Goal: Transaction & Acquisition: Obtain resource

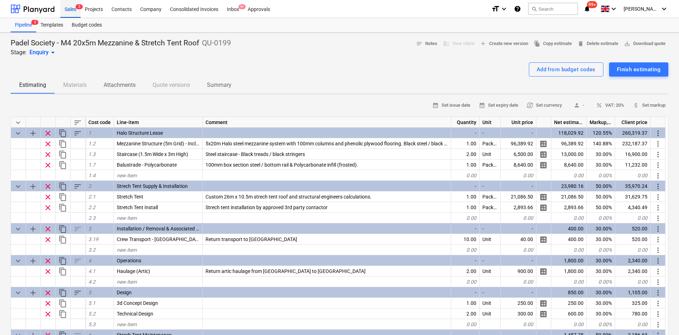
click at [70, 16] on div "Sales 5" at bounding box center [70, 9] width 20 height 18
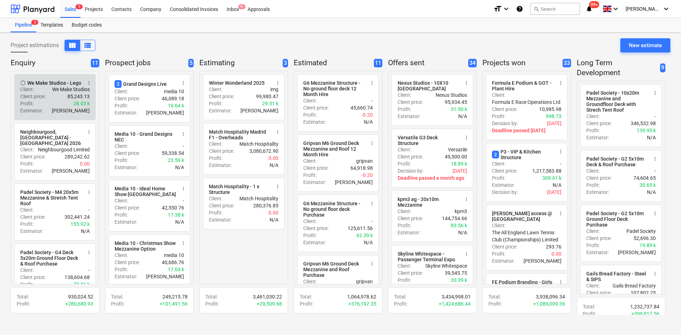
click at [56, 98] on div "Client price : 85,243.13" at bounding box center [55, 96] width 70 height 7
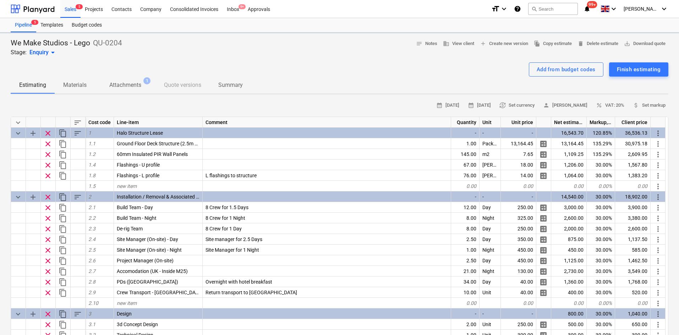
type textarea "x"
click at [297, 60] on div at bounding box center [339, 60] width 657 height 6
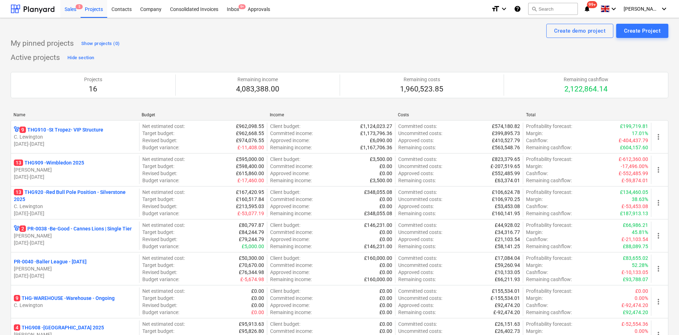
click at [73, 12] on div "Sales 5" at bounding box center [70, 9] width 20 height 18
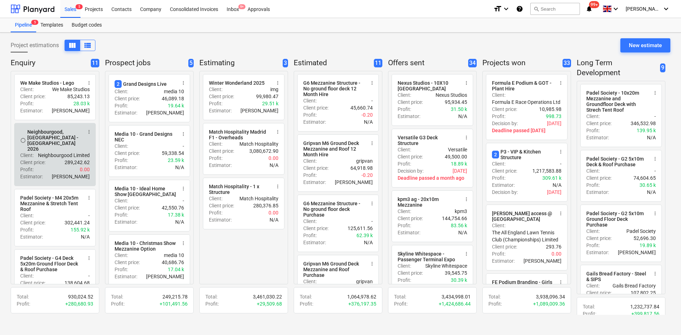
click at [41, 154] on p "Neighbourgood Limited" at bounding box center [64, 155] width 52 height 7
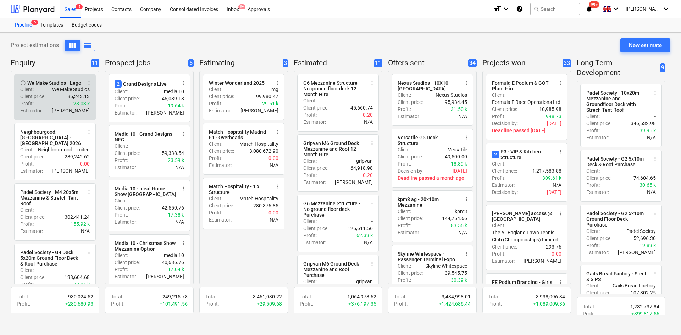
click at [46, 96] on div "Client price : 85,243.13" at bounding box center [55, 96] width 70 height 7
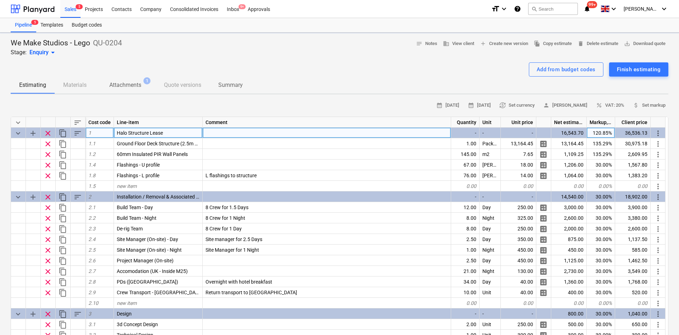
type textarea "x"
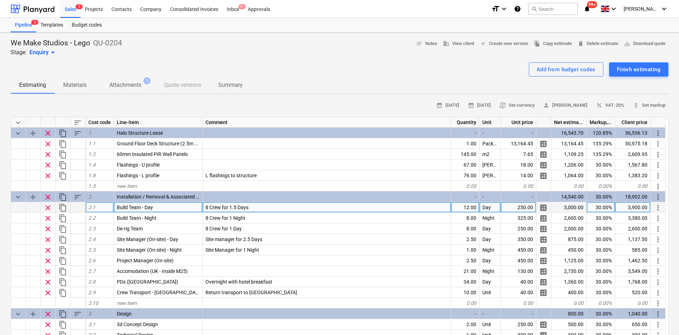
click at [464, 212] on div "12.00" at bounding box center [465, 207] width 28 height 11
click at [236, 206] on span "8 Crew for 1.5 Days" at bounding box center [226, 208] width 43 height 6
click at [252, 206] on input "8 Crew for 1.5 Days" at bounding box center [327, 207] width 248 height 10
click at [253, 208] on input "8 Crew for 1.5 Days" at bounding box center [327, 207] width 248 height 10
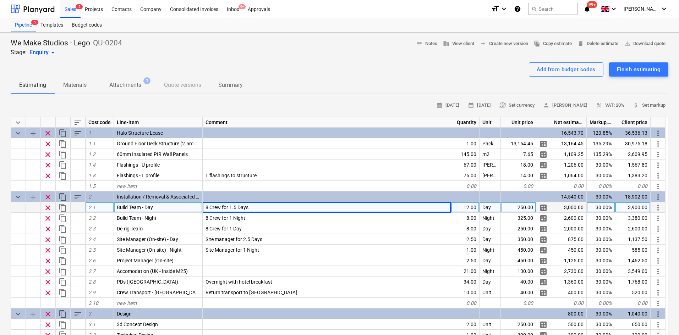
click at [254, 209] on div "8 Crew for 1.5 Days" at bounding box center [327, 207] width 248 height 11
click at [254, 209] on input "8 Crew for 1.5 Days" at bounding box center [327, 207] width 248 height 10
click at [261, 210] on input "8 Crew for 1.5 Days" at bounding box center [327, 207] width 248 height 10
drag, startPoint x: 255, startPoint y: 212, endPoint x: 231, endPoint y: 213, distance: 24.5
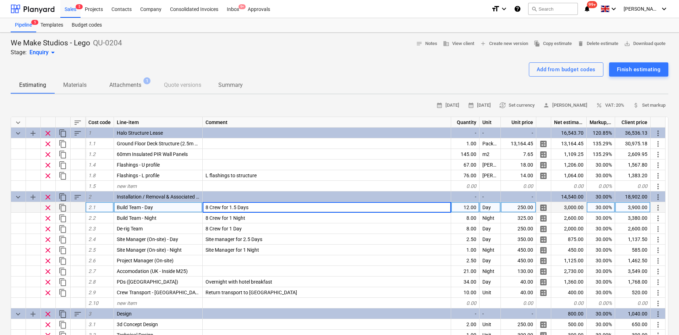
click at [231, 213] on div "8 Crew for 1.5 Days" at bounding box center [327, 207] width 248 height 11
click at [262, 211] on div "8 Crew for 1.5 Days" at bounding box center [327, 207] width 248 height 11
click at [258, 208] on input "8 Crew for 1.5 Days" at bounding box center [327, 207] width 248 height 10
drag, startPoint x: 258, startPoint y: 208, endPoint x: 231, endPoint y: 211, distance: 27.9
click at [231, 211] on input "8 Crew for 1.5 Days" at bounding box center [327, 207] width 248 height 10
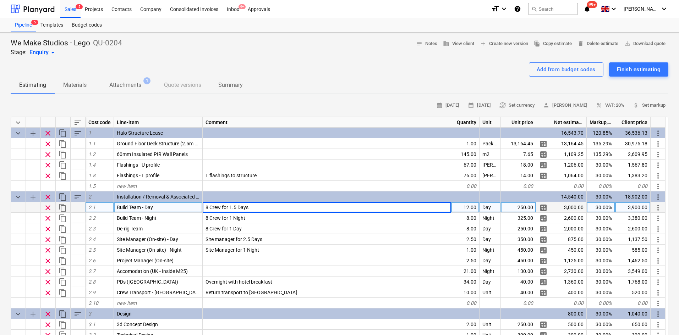
type input "8 Crew for 2"
type textarea "x"
type input "16"
type textarea "x"
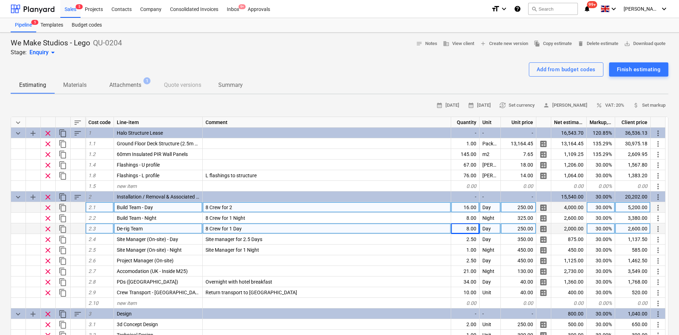
click at [232, 231] on span "8 Crew for 1 Day" at bounding box center [223, 229] width 36 height 6
click at [240, 227] on input "8 Crew for 1 Day" at bounding box center [327, 228] width 248 height 10
click at [232, 228] on input "8 Crew for 1 Day" at bounding box center [327, 228] width 248 height 10
type input "8 Crew for 2 Day"
type textarea "x"
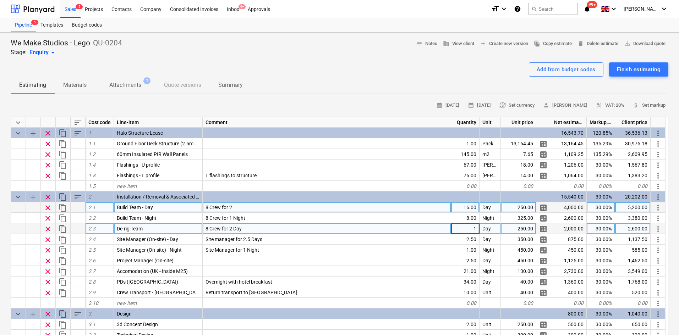
type input "16"
type textarea "x"
click at [245, 203] on div "8 Crew for 2" at bounding box center [327, 207] width 248 height 11
click at [242, 208] on input "8 Crew for 2" at bounding box center [327, 207] width 248 height 10
type input "8 Crew for 2 Days"
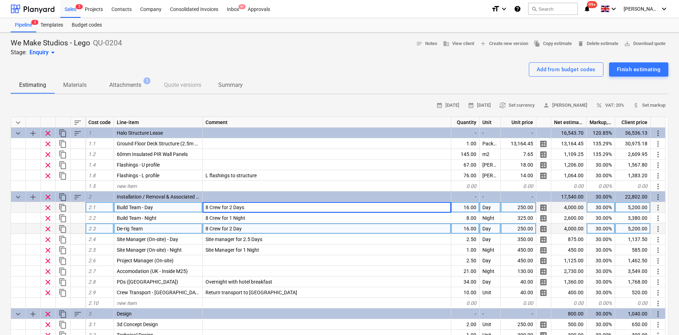
type textarea "x"
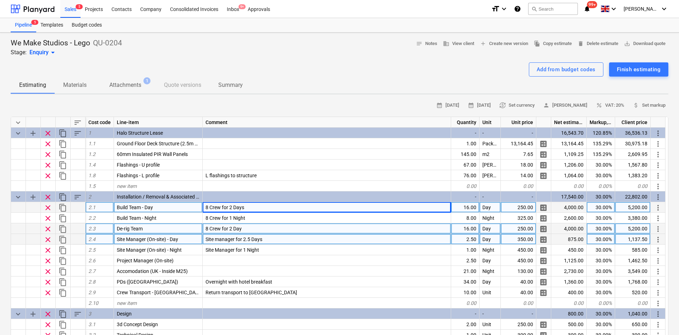
click at [469, 240] on div "2.50" at bounding box center [465, 239] width 28 height 11
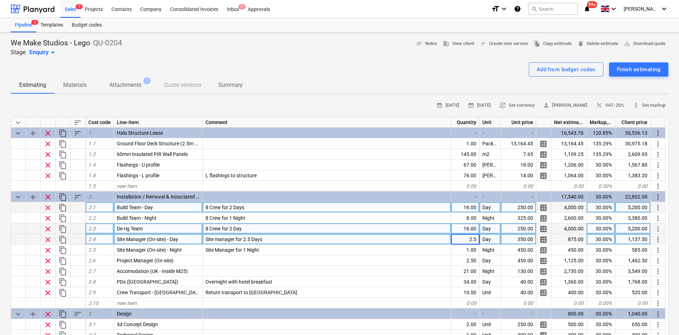
type input "5"
type textarea "x"
click at [470, 236] on div "5.00" at bounding box center [465, 239] width 28 height 11
type input "4"
type textarea "x"
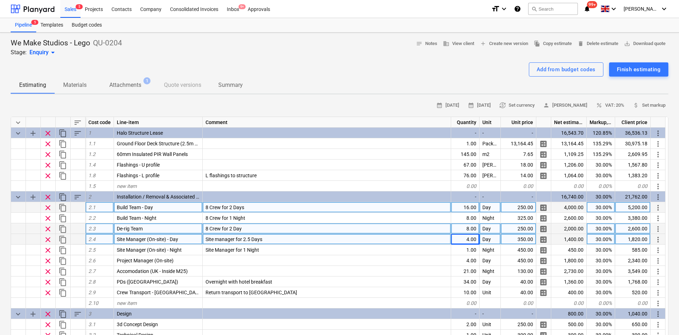
click at [272, 237] on div "Site manager for 2.5 Days" at bounding box center [327, 239] width 248 height 11
click at [272, 237] on input "Site manager for 2.5 Days" at bounding box center [327, 239] width 248 height 10
click at [251, 238] on input "Site manager for 2.5 Days" at bounding box center [327, 239] width 248 height 10
type input "Site manager for 5Days"
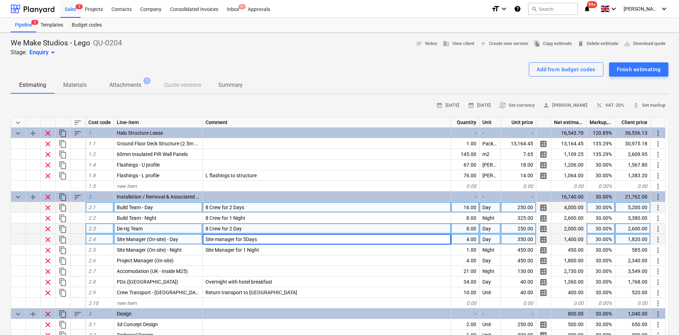
type textarea "x"
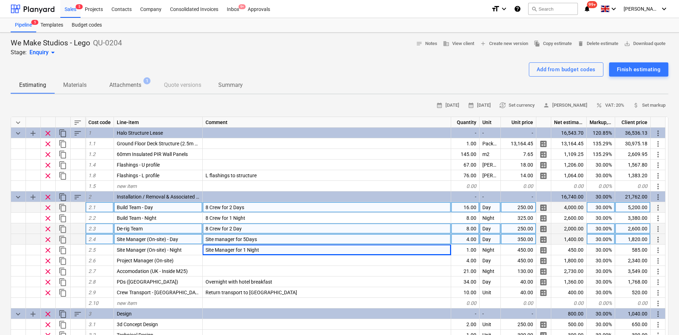
click at [248, 241] on span "Site manager for 5Days" at bounding box center [230, 240] width 51 height 6
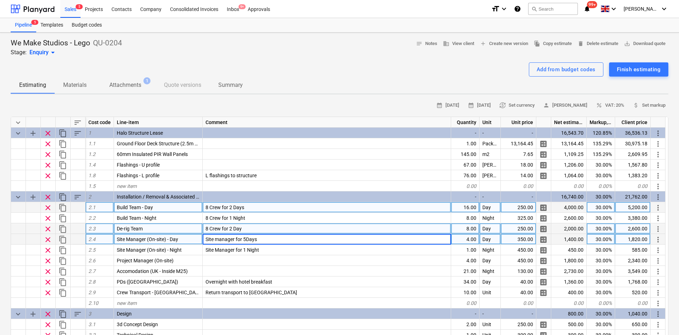
click at [245, 240] on input "Site manager for 5Days" at bounding box center [327, 239] width 248 height 10
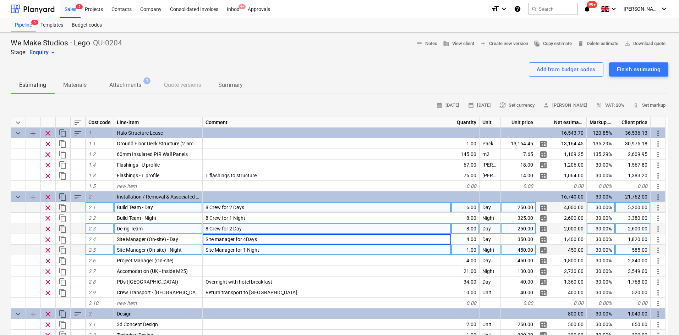
type input "Site manager for 4 Days"
type textarea "x"
click at [245, 247] on div "Site Manager for 1 Night" at bounding box center [327, 250] width 248 height 11
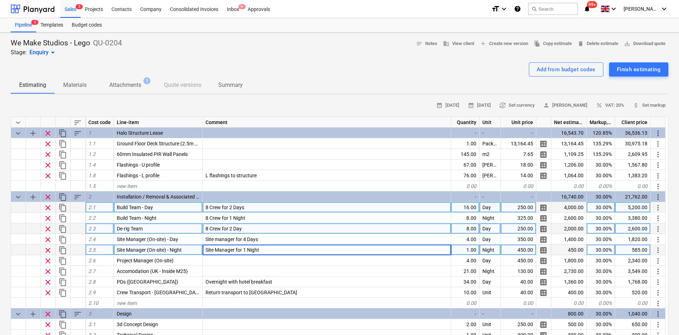
click at [247, 248] on input "Site Manager for 1 Night" at bounding box center [327, 250] width 248 height 10
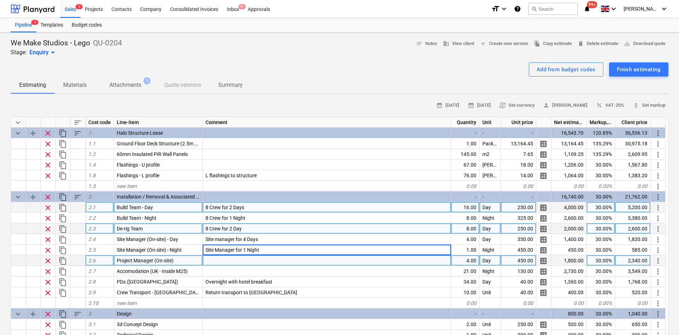
click at [375, 264] on div at bounding box center [327, 260] width 248 height 11
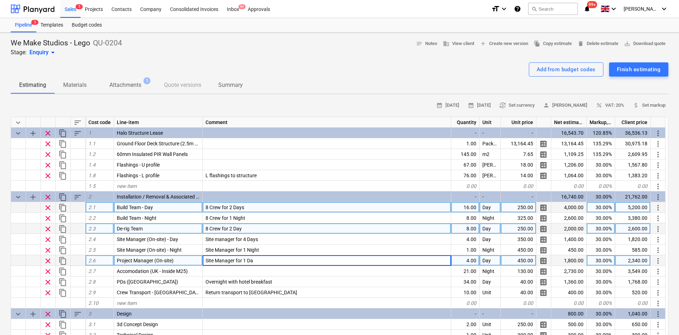
type input "Site Manager for 1 Day"
type textarea "x"
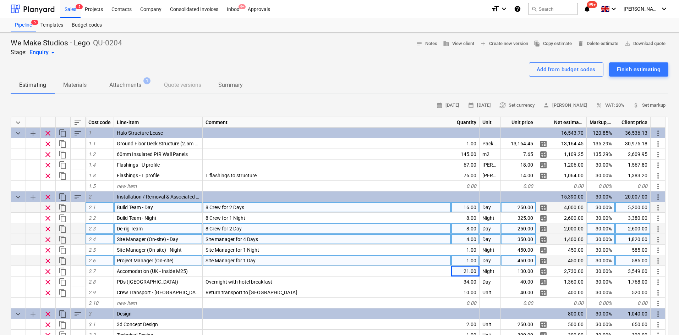
click at [473, 242] on div "4.00" at bounding box center [465, 239] width 28 height 11
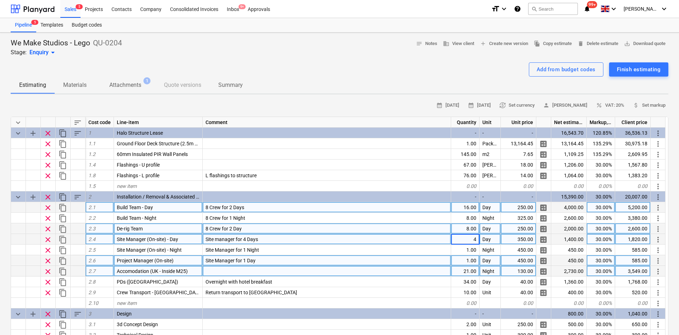
click at [468, 273] on div "21.00" at bounding box center [465, 271] width 28 height 11
click at [468, 267] on input "21" at bounding box center [465, 271] width 28 height 10
click at [471, 274] on input "21" at bounding box center [465, 271] width 28 height 10
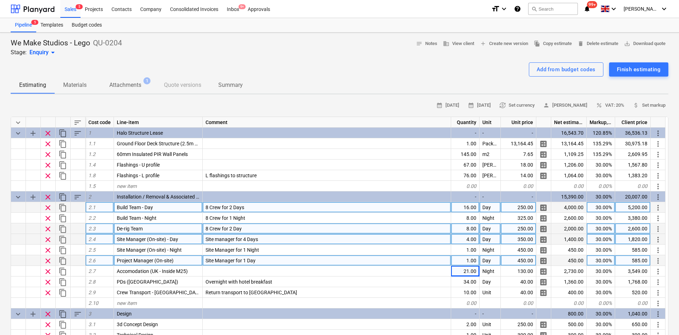
click at [231, 228] on span "8 Crew for 2 Day" at bounding box center [223, 229] width 36 height 6
type input "8 Crew for 1 Day"
type textarea "x"
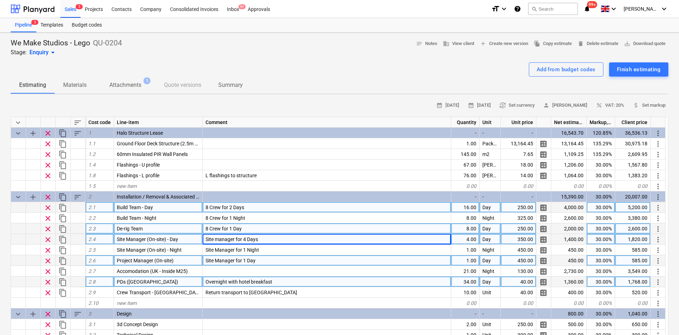
click at [465, 279] on div "34.00" at bounding box center [465, 282] width 28 height 11
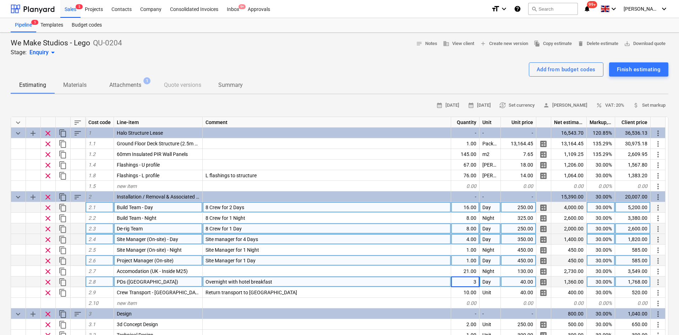
type input "38"
type textarea "x"
type input "38"
type textarea "x"
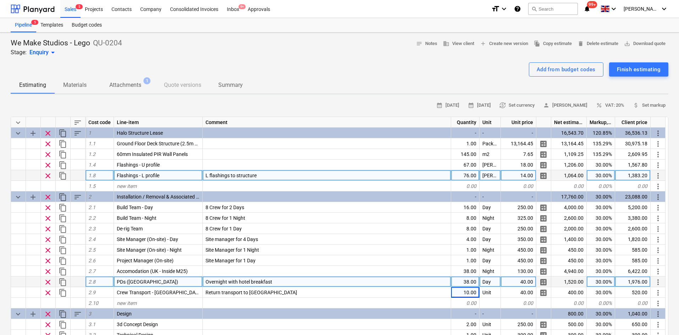
click at [225, 178] on span "L flashings to structure" at bounding box center [230, 176] width 51 height 6
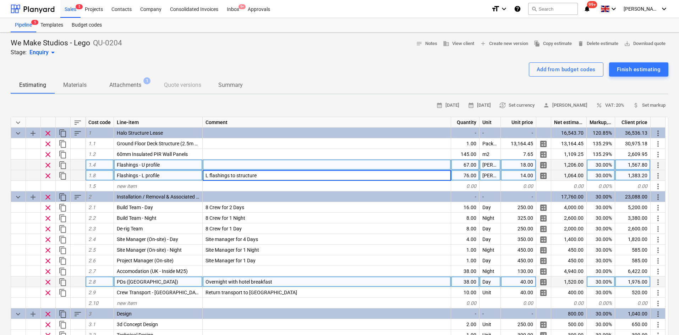
click at [223, 166] on div at bounding box center [327, 165] width 248 height 11
click at [208, 164] on input "L flashings to structure" at bounding box center [327, 165] width 248 height 10
type input "U flashings to structure"
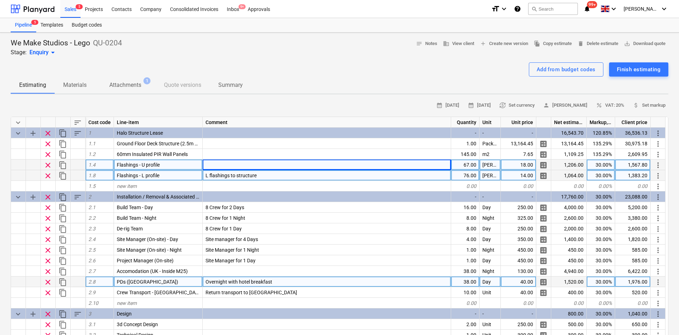
type textarea "x"
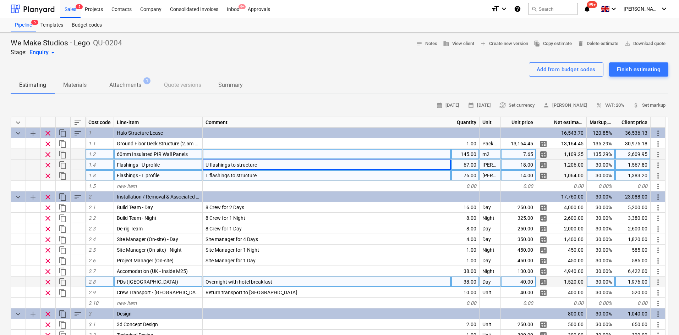
click at [211, 155] on div at bounding box center [327, 154] width 248 height 11
click at [181, 155] on span "60mm Insulated PIR Wall Panels" at bounding box center [152, 154] width 71 height 6
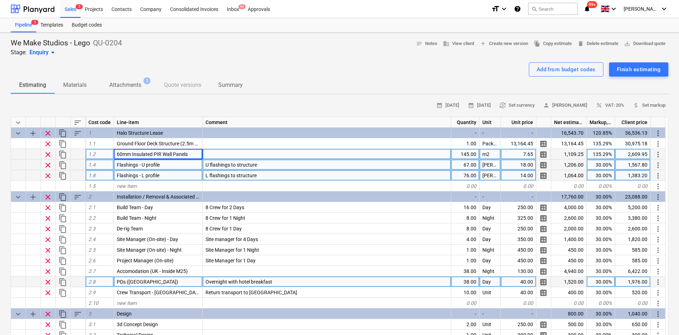
click at [227, 153] on div at bounding box center [327, 154] width 248 height 11
type input "60mm Insulated PIR Wall Panels to form external leaf"
type textarea "x"
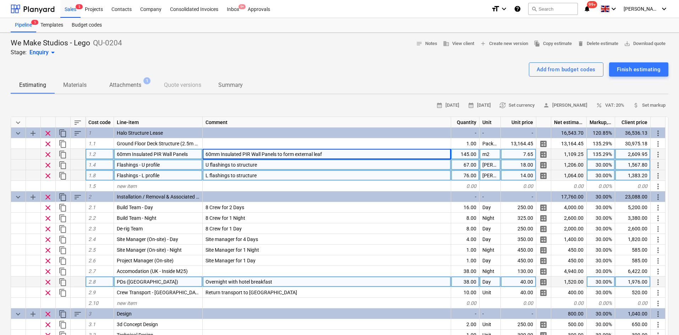
click at [326, 155] on div "60mm Insulated PIR Wall Panels to form external leaf" at bounding box center [327, 154] width 248 height 11
click at [327, 155] on input "60mm Insulated PIR Wall Panels to form external leaf" at bounding box center [327, 154] width 248 height 10
click at [331, 155] on input "60mm Insulated PIR Wall Panels to form external leaf" at bounding box center [327, 154] width 248 height 10
type input "60mm Insulated PIR Wall Panels to form external leaf of structure"
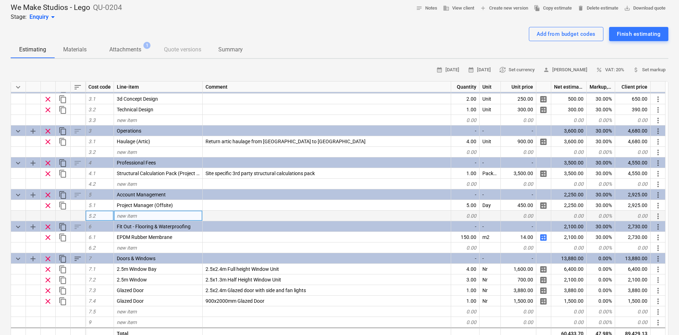
scroll to position [71, 0]
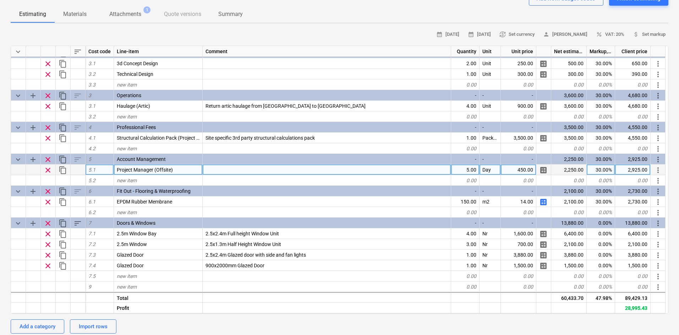
click at [218, 173] on div at bounding box center [327, 170] width 248 height 11
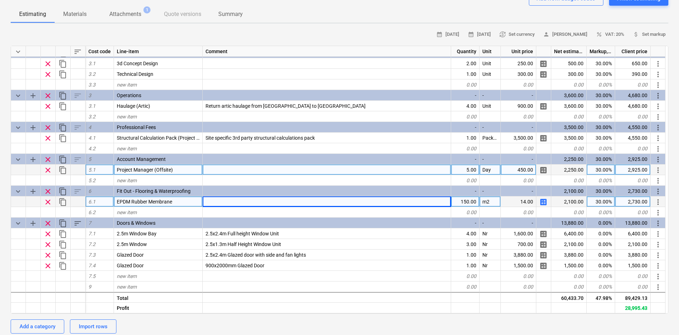
click at [545, 203] on span "calculate" at bounding box center [543, 202] width 9 height 9
type textarea "x"
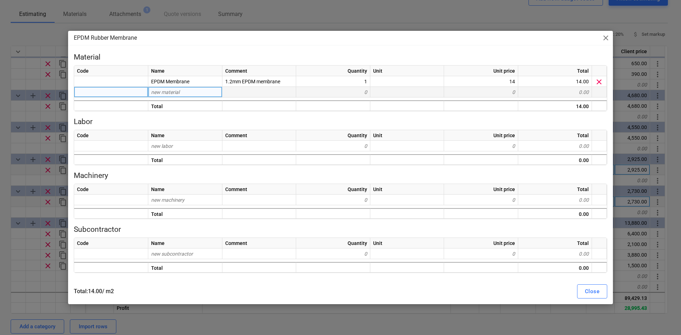
click at [187, 94] on div "new material" at bounding box center [185, 92] width 74 height 11
type input "X"
type input "C"
type input "o"
type input "Correx for protect"
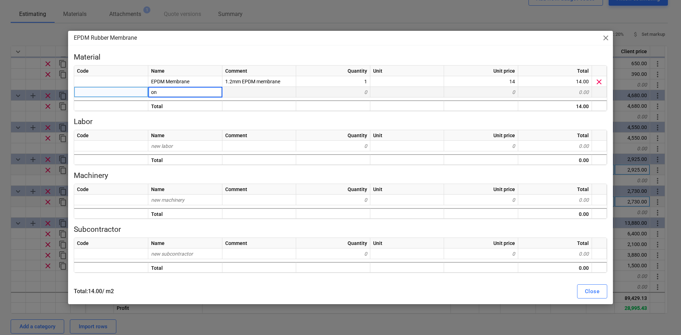
type input "o"
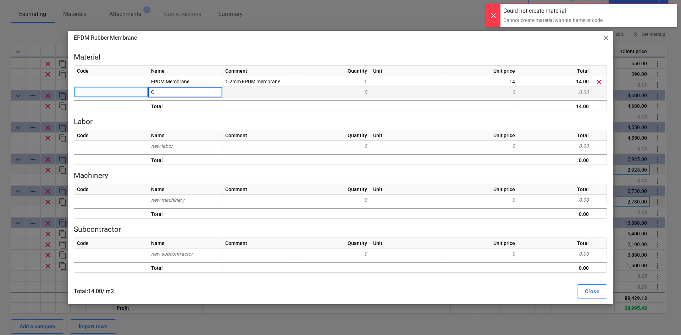
type input "Co"
type input "r"
type input "C"
type input "o"
type input "Correx"
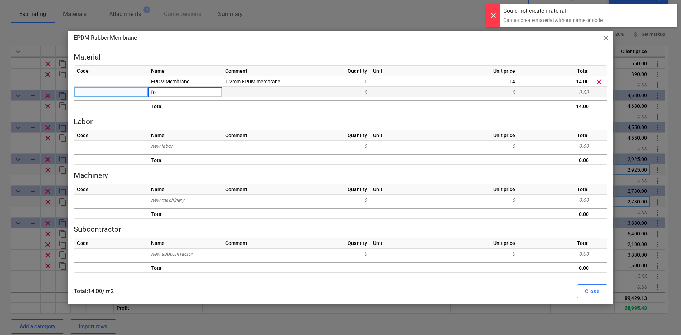
type input "f"
type input "Correx for"
type input "c"
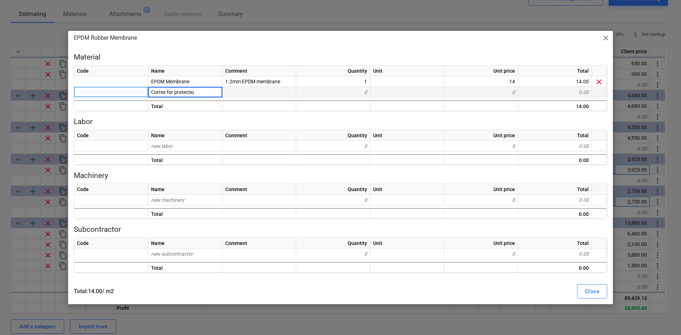
type input "Correx for protection"
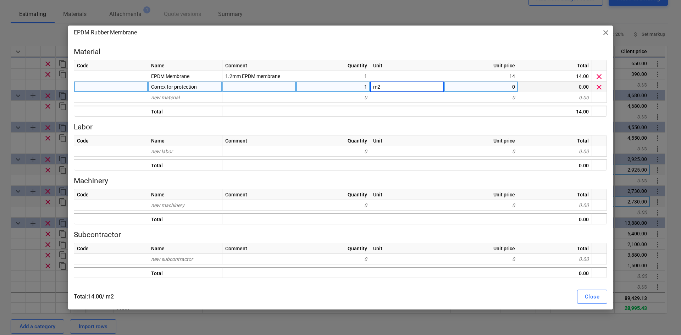
type textarea "x"
type input "m2"
type textarea "x"
type input "1.5"
click at [594, 294] on div "Close" at bounding box center [592, 296] width 15 height 9
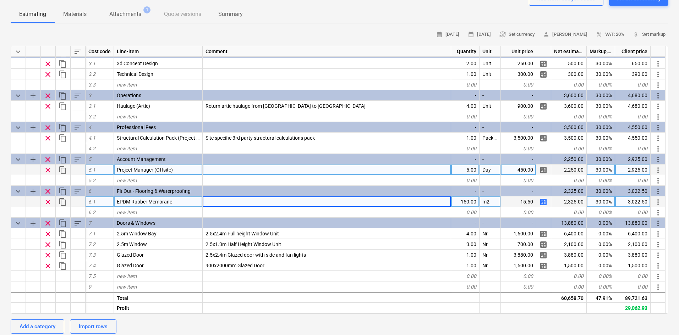
click at [542, 200] on span "calculate" at bounding box center [543, 202] width 9 height 9
type textarea "x"
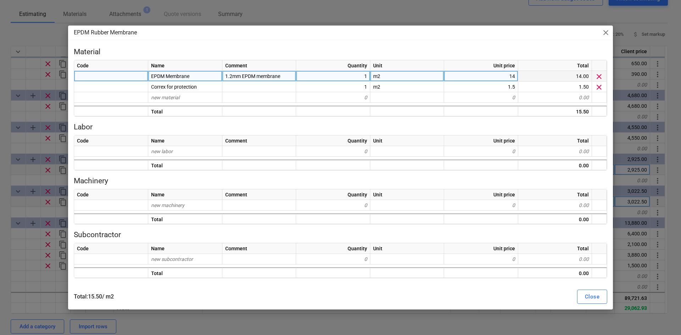
click at [506, 77] on div "14" at bounding box center [481, 76] width 74 height 11
type input "17"
click at [593, 288] on div "Total : 18.50 / m2 Close" at bounding box center [341, 297] width 542 height 20
click at [596, 295] on div "Close" at bounding box center [592, 296] width 15 height 9
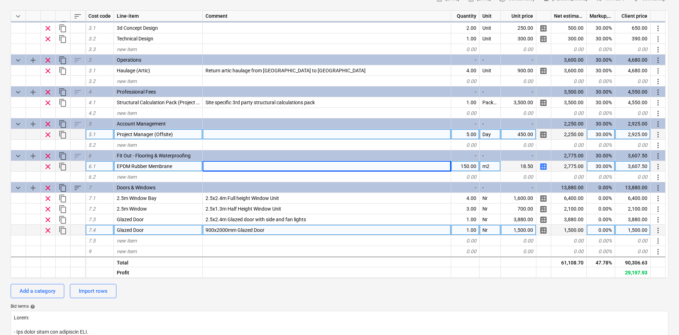
scroll to position [177, 0]
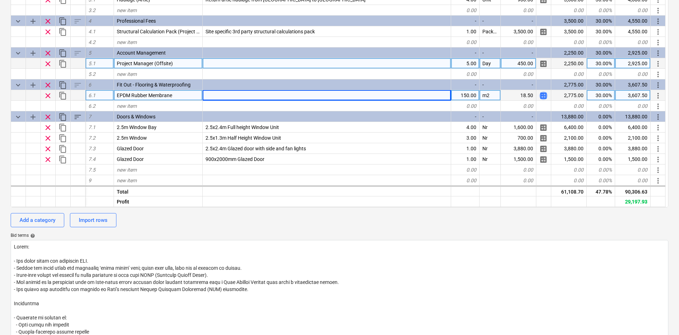
click at [542, 92] on span "calculate" at bounding box center [543, 96] width 9 height 9
type textarea "x"
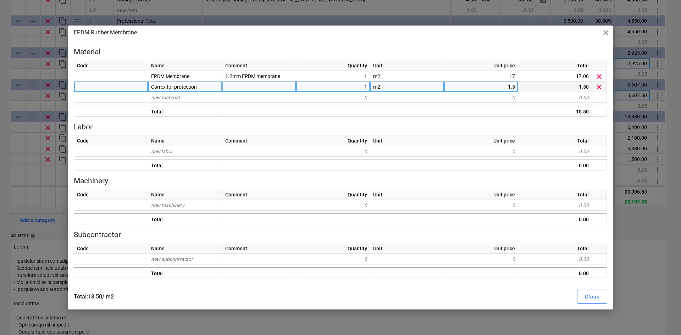
click at [496, 82] on div "1.5" at bounding box center [481, 87] width 74 height 11
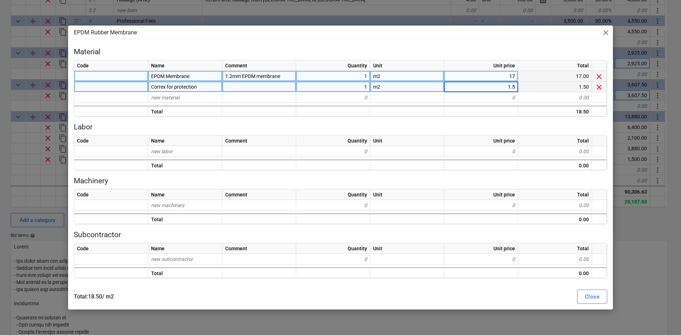
click at [498, 73] on div "17" at bounding box center [481, 76] width 74 height 11
type input "14"
click at [591, 299] on div "Close" at bounding box center [592, 296] width 15 height 9
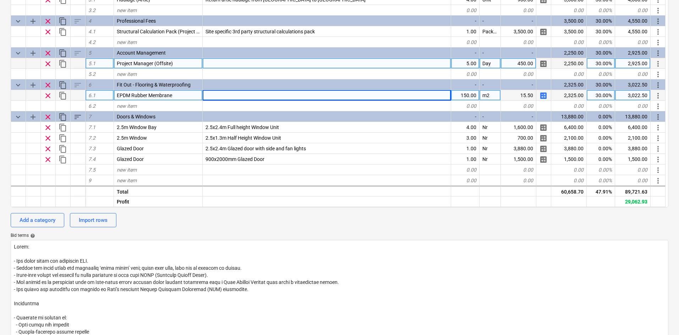
type textarea "x"
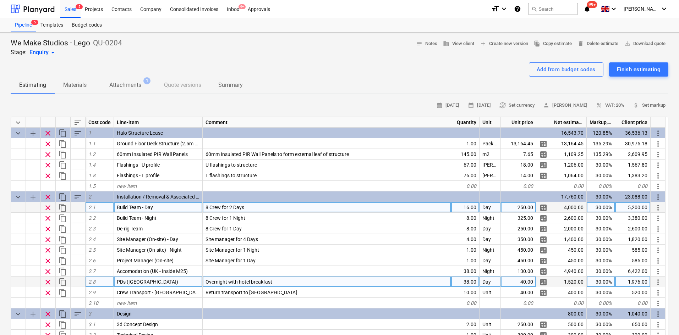
click at [519, 208] on div "250.00" at bounding box center [518, 207] width 35 height 11
type input "300"
type textarea "x"
type input "300"
type textarea "x"
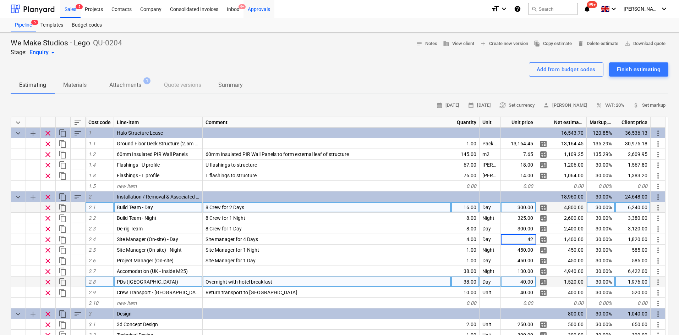
type input "420"
type textarea "x"
click at [529, 210] on div "300.00" at bounding box center [518, 207] width 35 height 11
type input "250"
type textarea "x"
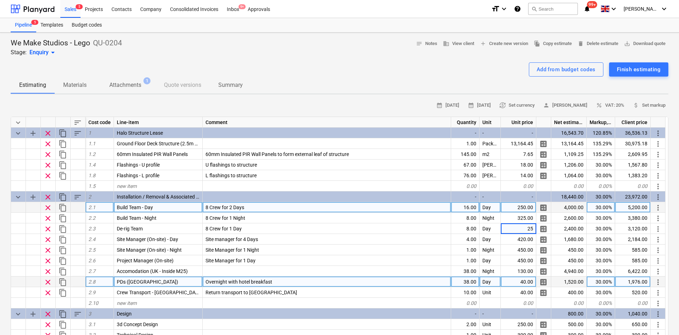
type input "250"
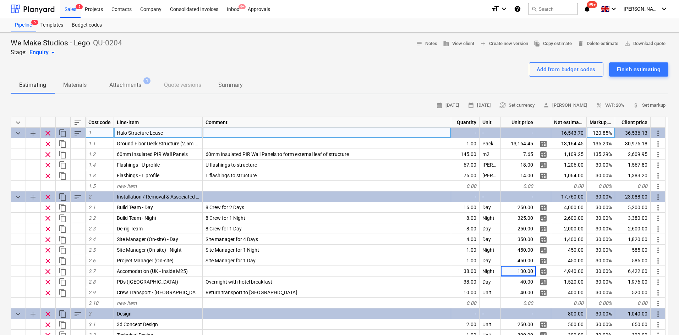
click at [639, 131] on div "36,536.13" at bounding box center [632, 133] width 35 height 11
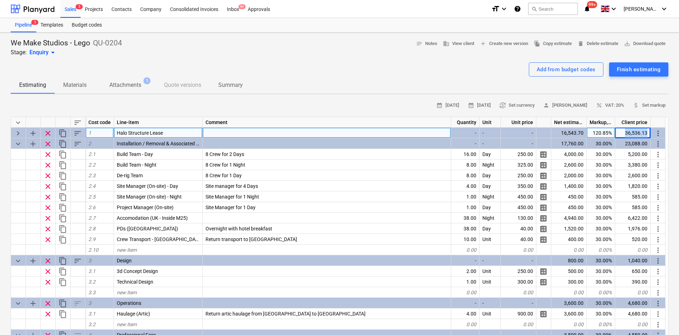
copy div "36,536.13 more_vert"
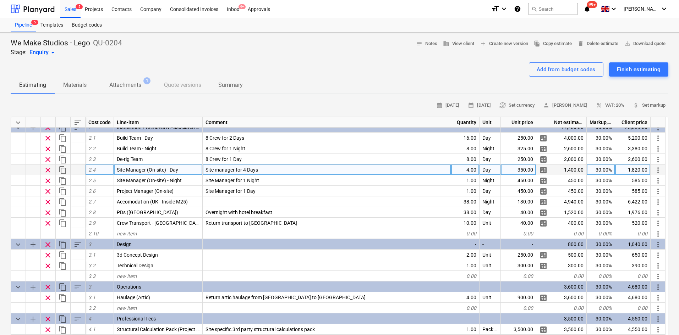
scroll to position [35, 0]
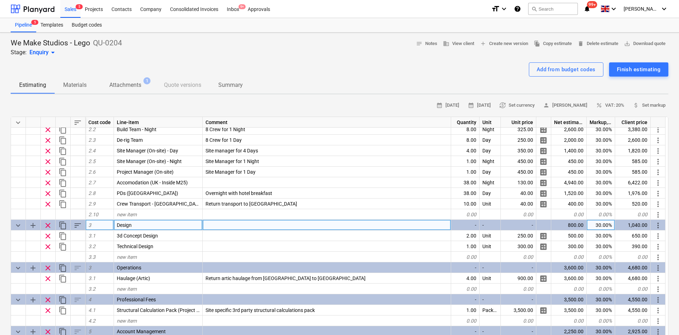
click at [638, 226] on div "1,040.00" at bounding box center [632, 225] width 35 height 11
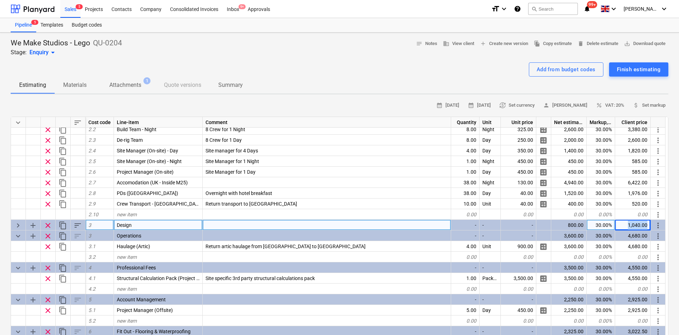
click at [638, 226] on div "1,040.00" at bounding box center [632, 225] width 35 height 11
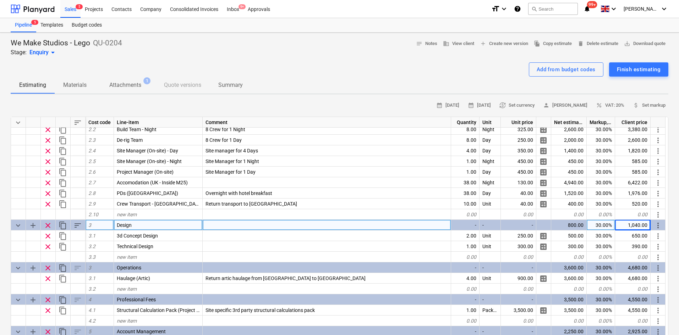
click at [638, 226] on div "1,040.00" at bounding box center [632, 225] width 35 height 11
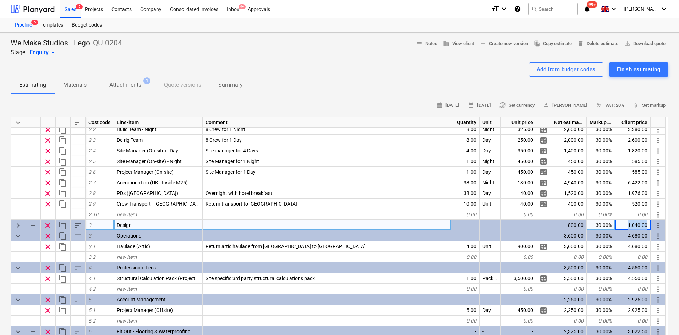
click at [638, 226] on div "1,040.00" at bounding box center [632, 225] width 35 height 11
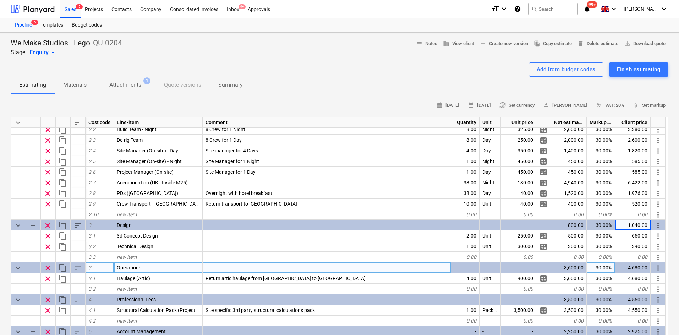
click at [635, 269] on div "4,680.00" at bounding box center [632, 268] width 35 height 11
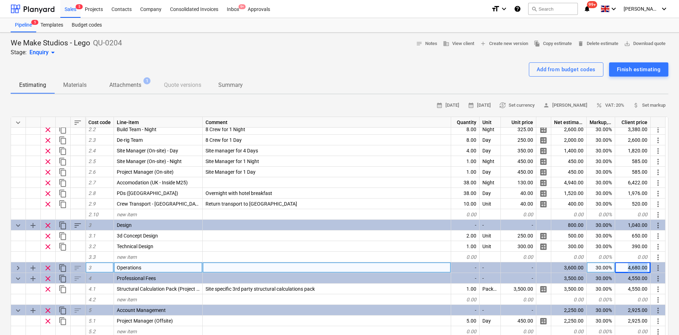
click at [635, 269] on div "4,680.00" at bounding box center [632, 268] width 35 height 11
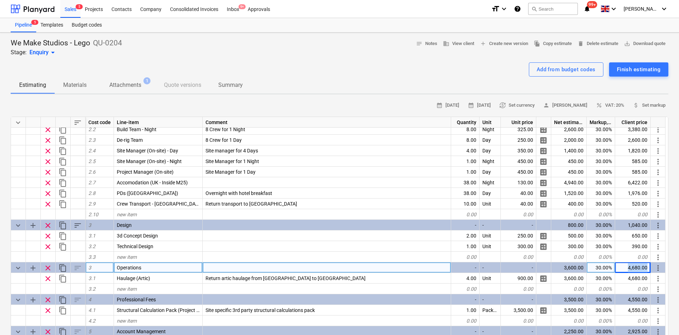
click at [635, 269] on div "4,680.00" at bounding box center [632, 268] width 35 height 11
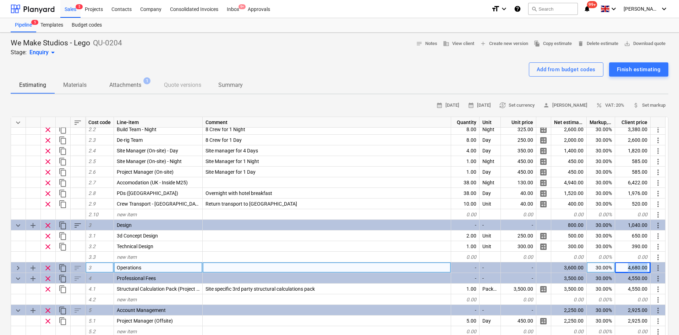
copy div "4,680.00 more_vert"
click at [15, 268] on div "keyboard_arrow_right" at bounding box center [18, 268] width 15 height 11
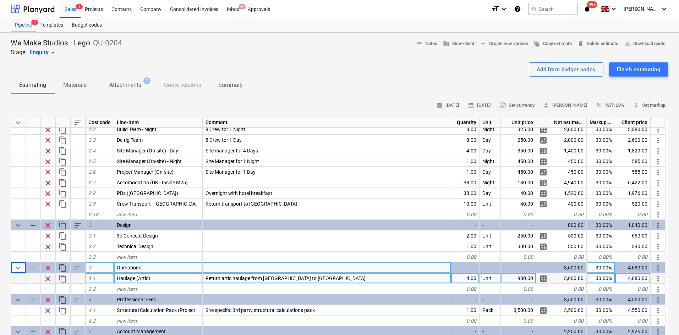
click at [463, 280] on div "4.00" at bounding box center [465, 278] width 28 height 11
click at [635, 280] on div "2,340.00" at bounding box center [632, 278] width 35 height 11
click at [635, 280] on input "2340" at bounding box center [632, 278] width 35 height 10
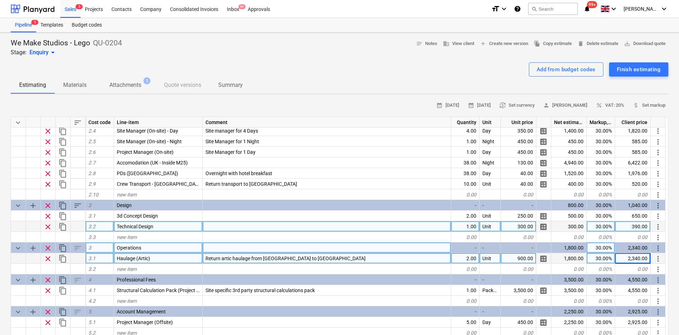
scroll to position [71, 0]
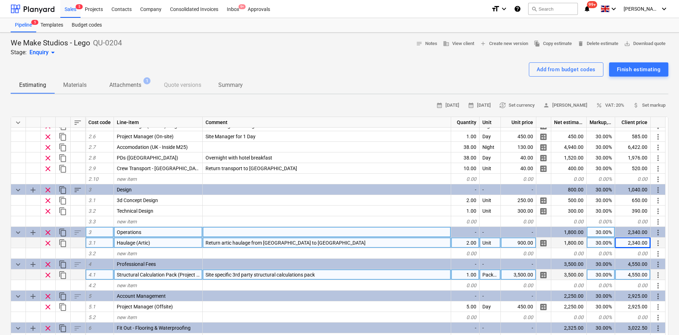
click at [628, 270] on div "4,550.00" at bounding box center [632, 275] width 35 height 11
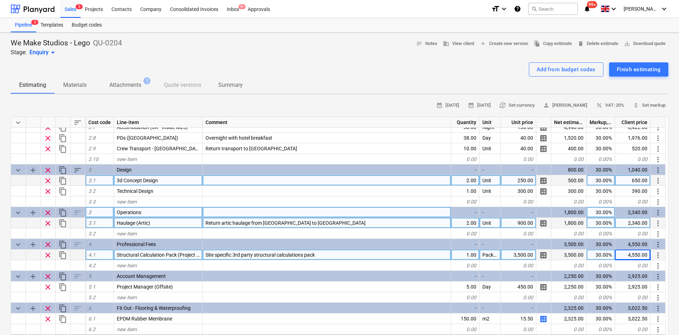
scroll to position [106, 0]
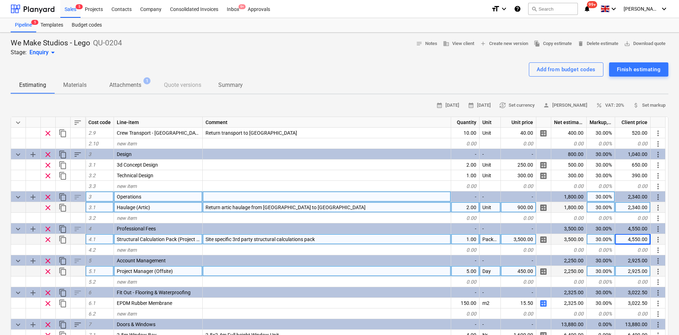
click at [632, 270] on div "2,925.00" at bounding box center [632, 271] width 35 height 11
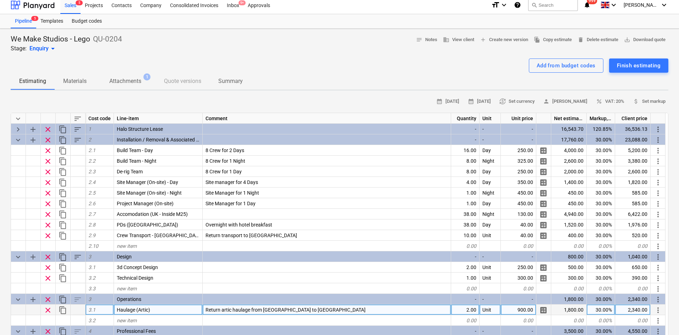
scroll to position [0, 0]
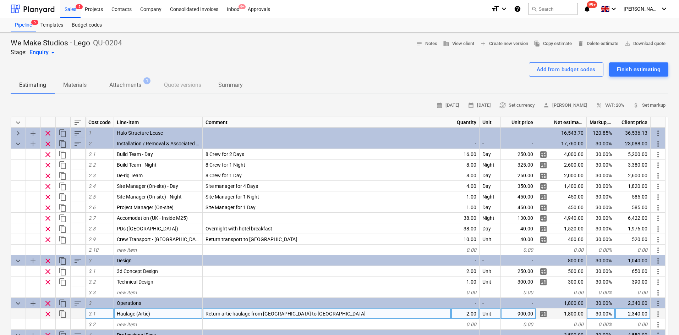
click at [127, 84] on p "Attachments" at bounding box center [125, 85] width 32 height 9
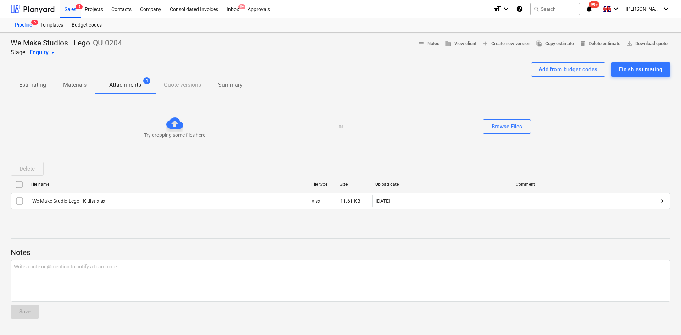
click at [164, 48] on div "We Make Studios - Lego QU-0204 Stage: Enquiry arrow_drop_down notes Notes busin…" at bounding box center [341, 47] width 660 height 18
click at [66, 11] on div "Sales 5" at bounding box center [70, 9] width 20 height 18
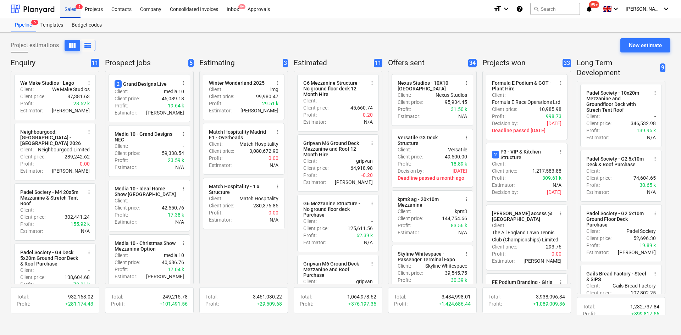
click at [73, 10] on div "Sales 5" at bounding box center [70, 9] width 20 height 18
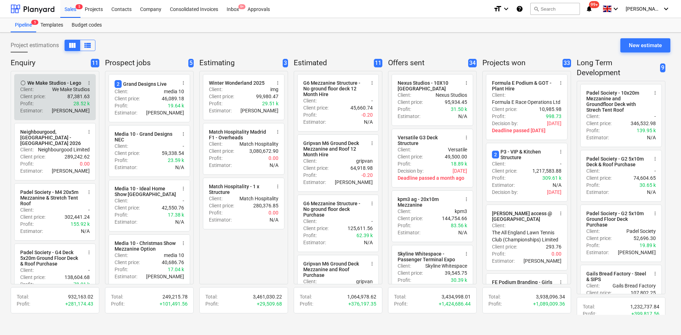
click at [42, 90] on div "Client : We Make Studios" at bounding box center [55, 89] width 70 height 7
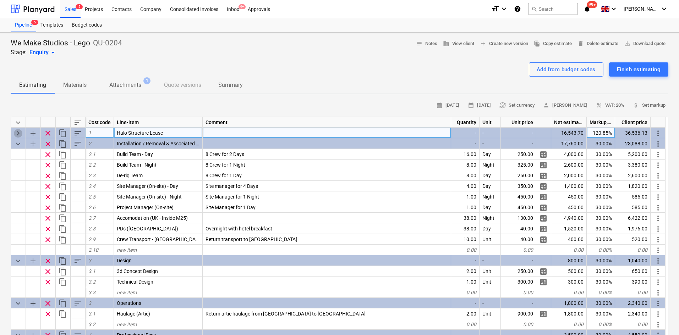
click at [17, 131] on span "keyboard_arrow_right" at bounding box center [18, 133] width 9 height 9
type textarea "x"
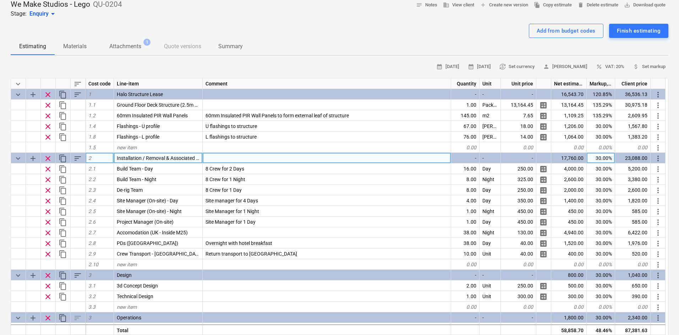
scroll to position [35, 0]
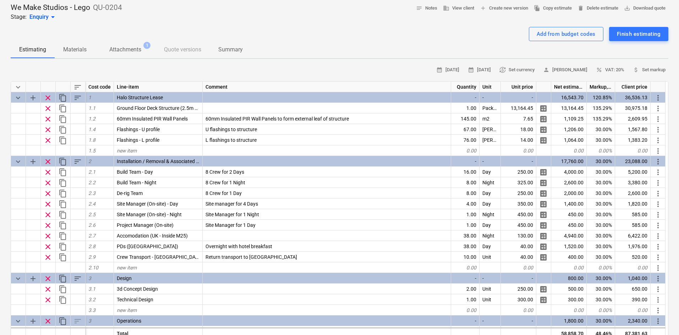
click at [0, 188] on div "We Make Studios - Lego QU-0204 Stage: Enquiry arrow_drop_down notes Notes busin…" at bounding box center [339, 327] width 679 height 661
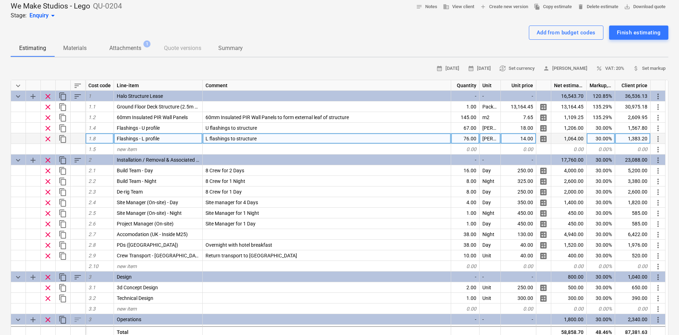
scroll to position [0, 0]
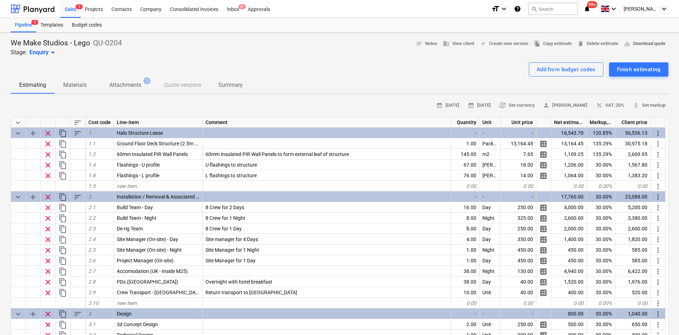
click at [633, 45] on span "save_alt Download quote" at bounding box center [645, 44] width 42 height 8
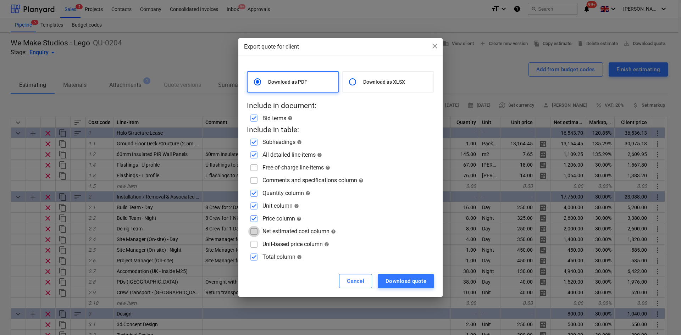
click at [255, 231] on input "checkbox" at bounding box center [253, 231] width 11 height 11
checkbox input "true"
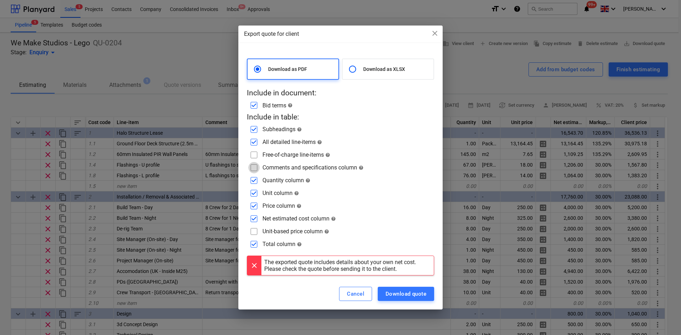
click at [254, 169] on input "checkbox" at bounding box center [253, 167] width 11 height 11
checkbox input "true"
click at [138, 179] on div "Export quote for client close Download as PDF Download as XLSX Include in docum…" at bounding box center [340, 167] width 681 height 335
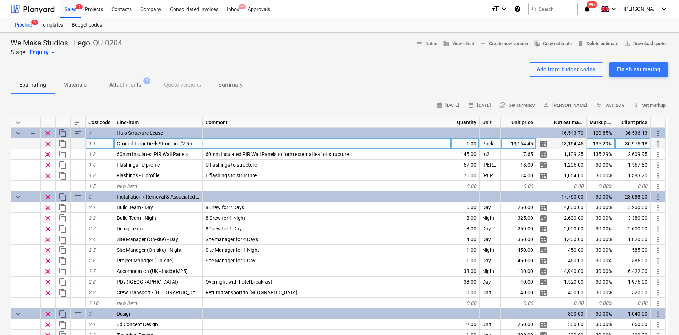
click at [228, 144] on div at bounding box center [327, 143] width 248 height 11
type input "Halo Groun"
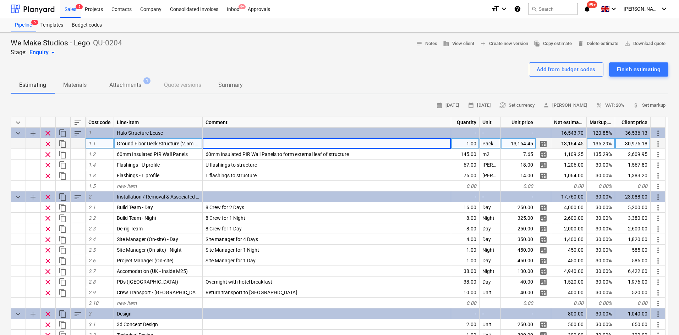
click at [254, 145] on div at bounding box center [327, 143] width 248 height 11
click at [228, 144] on input "Lease of _m x _m Halo Steel Structure System. Phenolic anti-slip buffalo board …" at bounding box center [327, 143] width 248 height 10
drag, startPoint x: 244, startPoint y: 142, endPoint x: 225, endPoint y: 145, distance: 19.4
click at [225, 145] on input "Lease of _m x _m Halo Steel Structure System. Phenolic anti-slip buffalo board …" at bounding box center [327, 143] width 248 height 10
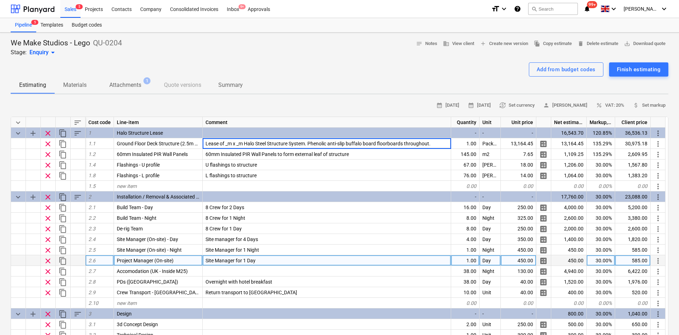
type textarea "x"
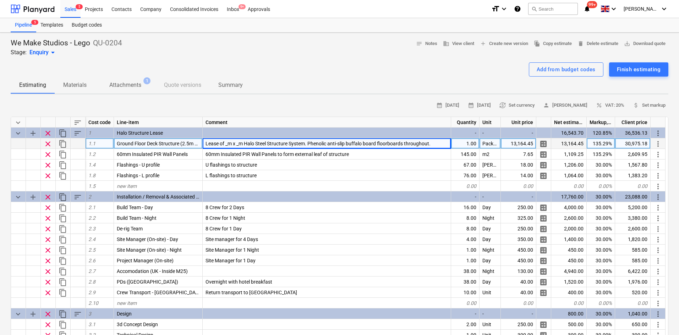
click at [228, 142] on span "Lease of _m x _m Halo Steel Structure System. Phenolic anti-slip buffalo board …" at bounding box center [317, 144] width 225 height 6
click at [231, 144] on input "Lease of _m x _m Halo Steel Structure System. Phenolic anti-slip buffalo board …" at bounding box center [327, 143] width 248 height 10
click at [229, 144] on input "Lease of _m x _m Halo Steel Structure System. Phenolic anti-slip buffalo board …" at bounding box center [327, 143] width 248 height 10
click at [237, 143] on input "Lease of 10m x12.5m Halo Steel Structure System. Phenolic anti-slip buffalo boa…" at bounding box center [327, 143] width 248 height 10
type input "Lease of 10mx12.5m Halo Steel Structure System. Phenolic anti-slip buffalo boar…"
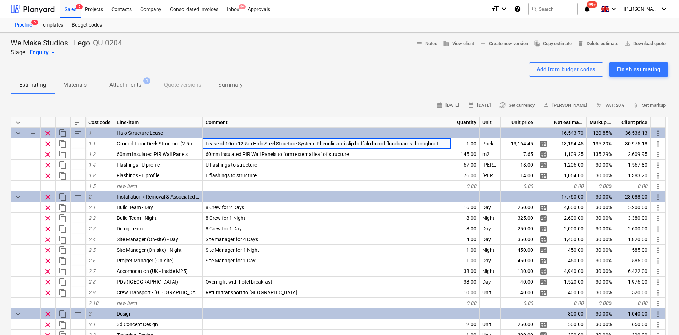
type textarea "x"
click at [331, 57] on div at bounding box center [339, 60] width 657 height 6
click at [633, 44] on span "save_alt Download quote" at bounding box center [645, 44] width 42 height 8
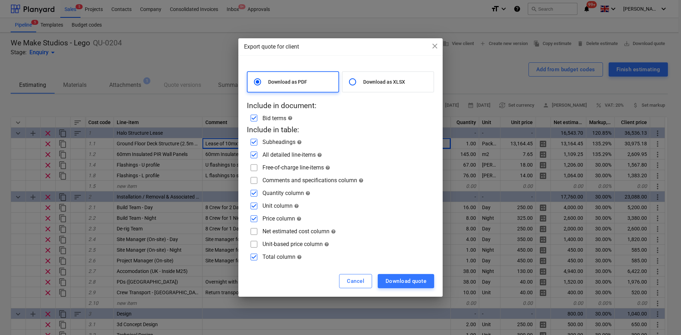
click at [254, 167] on input "checkbox" at bounding box center [253, 167] width 11 height 11
checkbox input "true"
click at [256, 186] on div "Download as PDF Download as XLSX Include in document: Bid terms help Include in…" at bounding box center [340, 167] width 187 height 192
click at [255, 181] on input "checkbox" at bounding box center [253, 180] width 11 height 11
checkbox input "true"
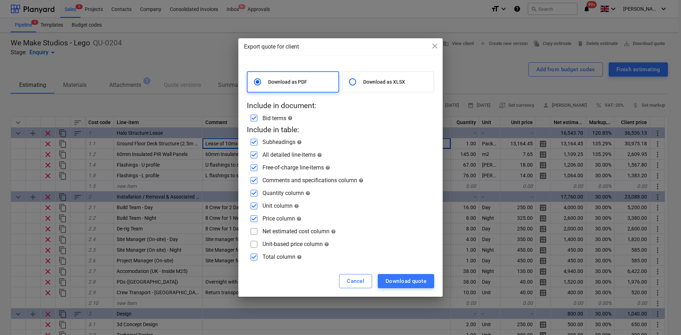
click at [133, 203] on div "Export quote for client close Download as PDF Download as XLSX Include in docum…" at bounding box center [340, 167] width 681 height 335
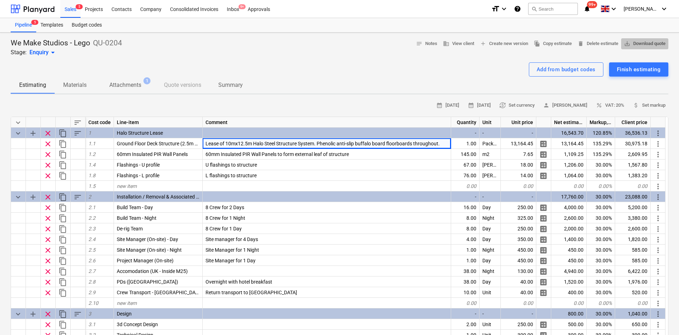
click at [637, 42] on span "save_alt Download quote" at bounding box center [645, 44] width 42 height 8
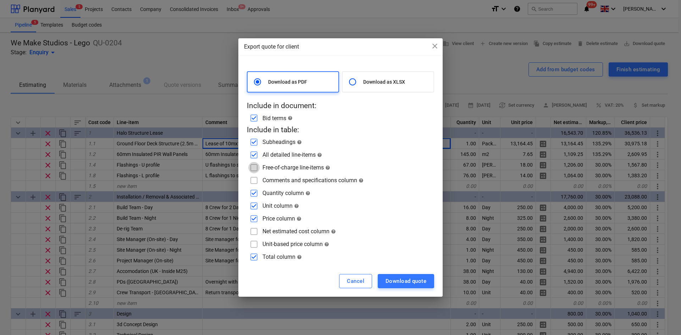
click at [253, 169] on input "checkbox" at bounding box center [253, 167] width 11 height 11
checkbox input "true"
click at [254, 179] on input "checkbox" at bounding box center [253, 180] width 11 height 11
checkbox input "true"
click at [254, 232] on input "checkbox" at bounding box center [253, 231] width 11 height 11
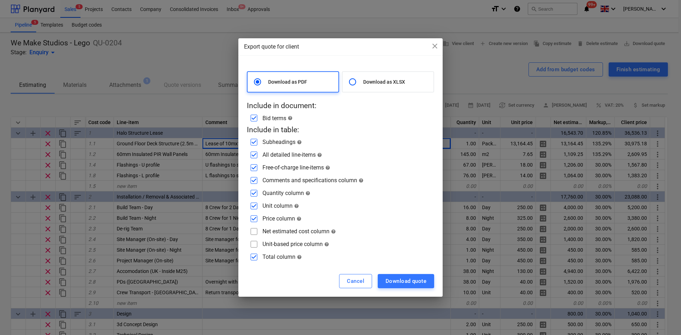
checkbox input "true"
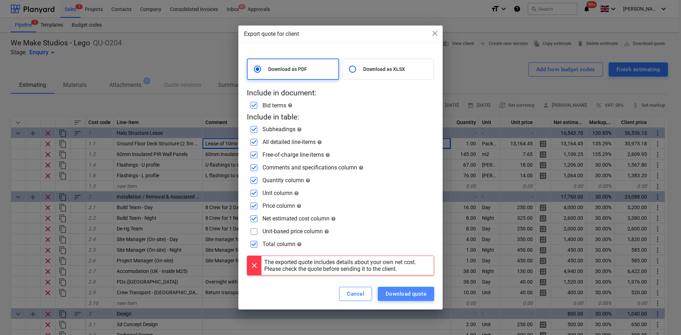
click at [410, 297] on div "Download quote" at bounding box center [406, 293] width 41 height 9
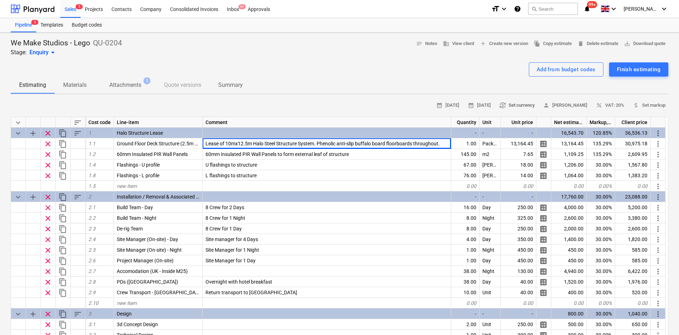
click at [524, 103] on span "currency_exchange Set currency" at bounding box center [516, 105] width 35 height 8
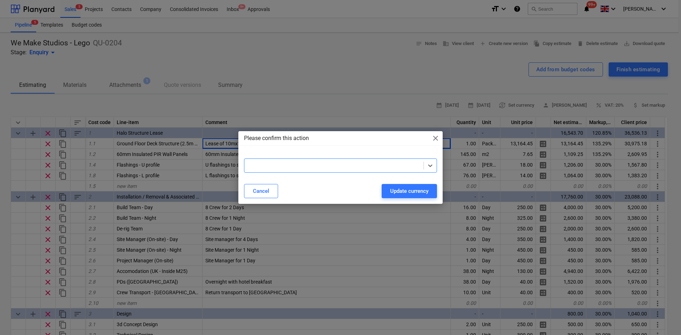
click at [298, 160] on div at bounding box center [340, 166] width 193 height 14
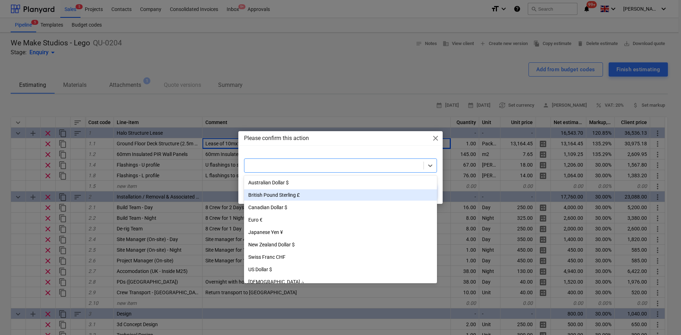
click at [284, 200] on div "British Pound Sterling £" at bounding box center [340, 194] width 193 height 11
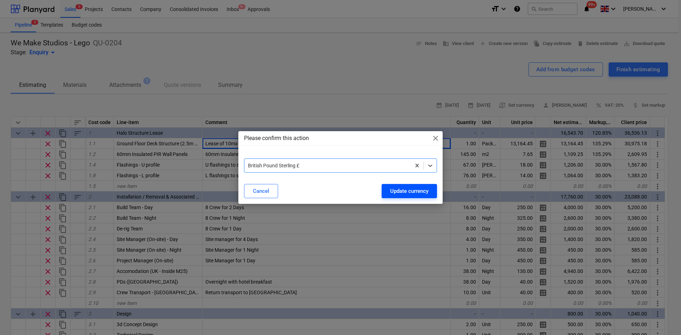
click at [429, 195] on button "Update currency" at bounding box center [409, 191] width 55 height 14
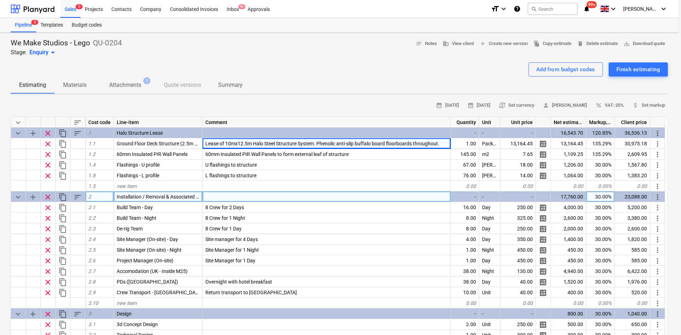
type textarea "x"
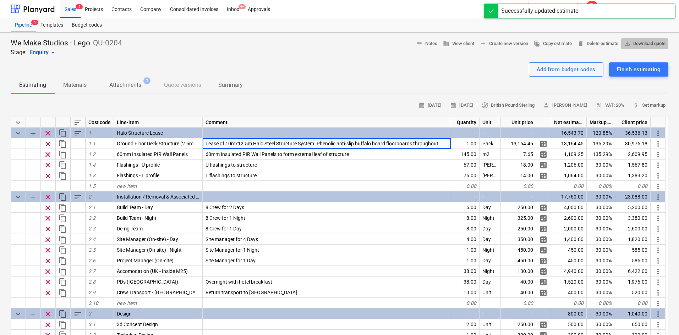
click at [639, 49] on button "save_alt Download quote" at bounding box center [644, 43] width 47 height 11
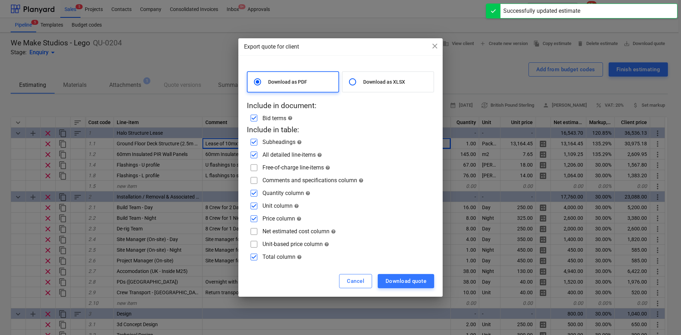
click at [250, 166] on input "checkbox" at bounding box center [253, 167] width 11 height 11
checkbox input "true"
click at [253, 183] on input "checkbox" at bounding box center [253, 180] width 11 height 11
checkbox input "true"
click at [253, 234] on input "checkbox" at bounding box center [253, 231] width 11 height 11
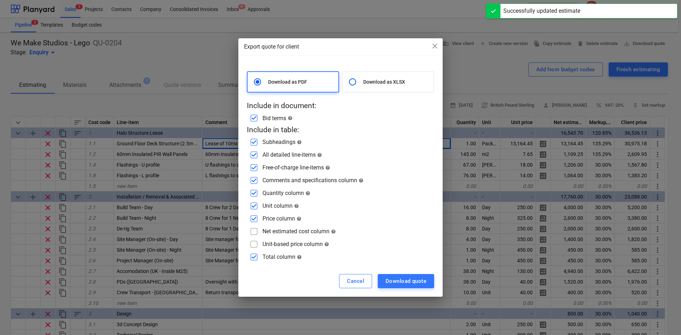
checkbox input "true"
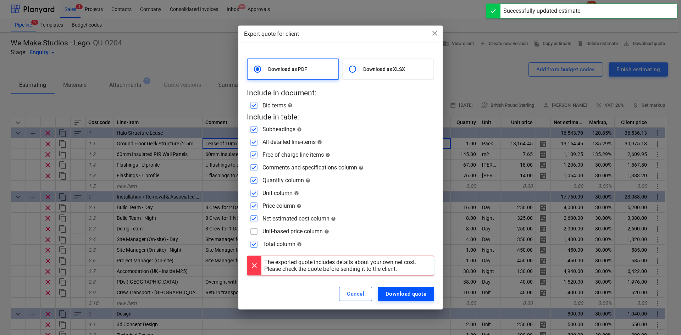
click at [412, 294] on div "Download quote" at bounding box center [406, 293] width 41 height 9
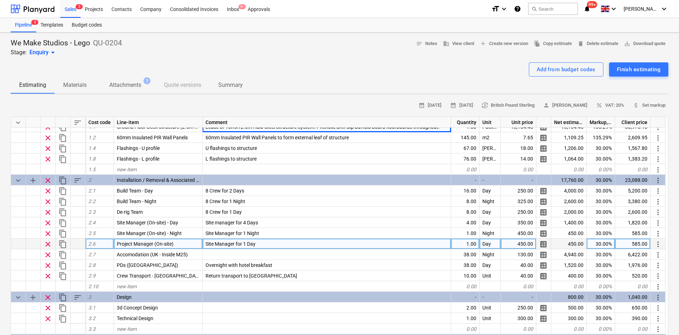
scroll to position [35, 0]
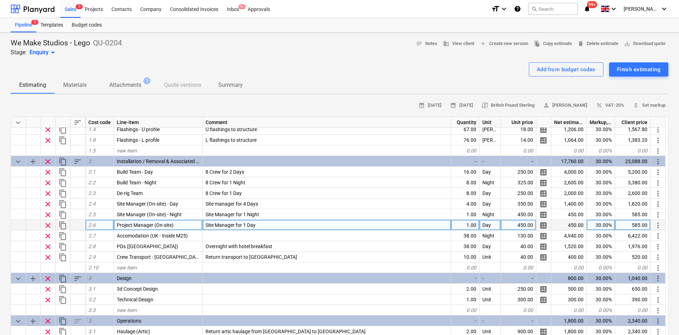
click at [247, 227] on span "Site Manager for 1 Day" at bounding box center [230, 225] width 50 height 6
click at [247, 227] on input "Site Manager for 1 Day" at bounding box center [327, 225] width 248 height 10
click at [244, 225] on input "Site Manager for 1 Day" at bounding box center [327, 225] width 248 height 10
click at [246, 225] on input "Site Manager for 1 Day" at bounding box center [327, 225] width 248 height 10
type input "Site Manager for 3 Day"
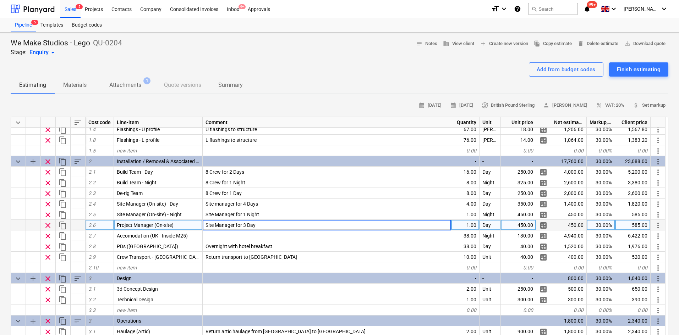
type textarea "x"
click at [310, 223] on div "Site Manager for 3 Day" at bounding box center [327, 225] width 248 height 11
click at [310, 223] on input "Site Manager for 3 Day" at bounding box center [327, 225] width 248 height 10
type input "Site Manager for 3 Days"
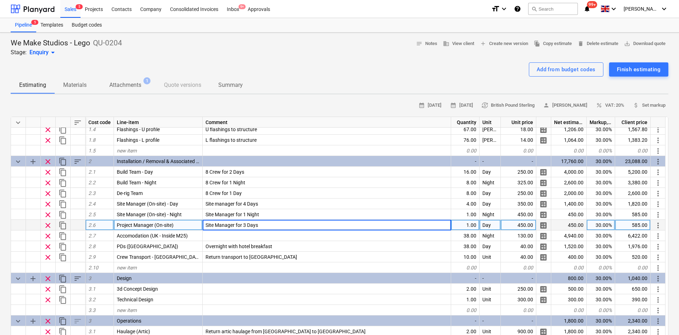
click at [465, 222] on div "1.00" at bounding box center [465, 225] width 28 height 11
type textarea "x"
type input "3"
type textarea "x"
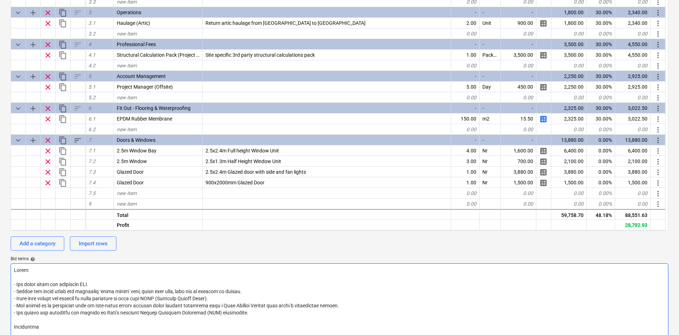
scroll to position [0, 0]
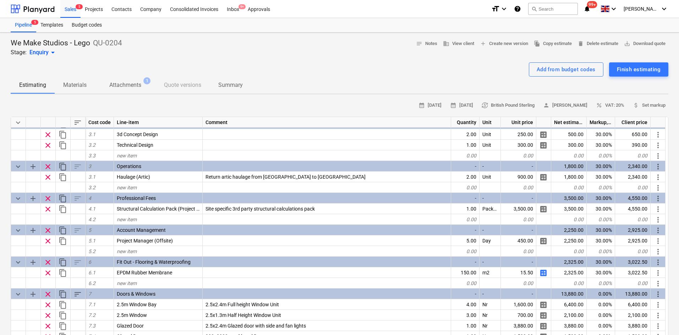
drag, startPoint x: 379, startPoint y: 186, endPoint x: 375, endPoint y: 105, distance: 80.9
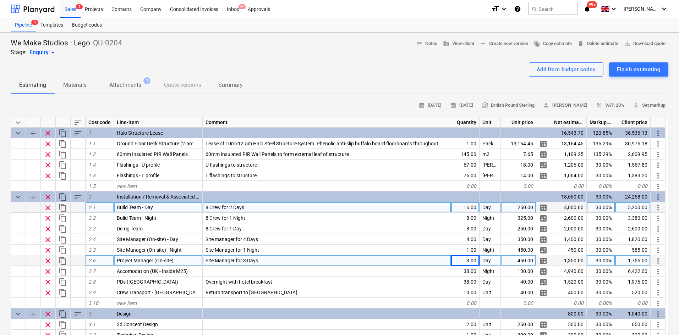
scroll to position [35, 0]
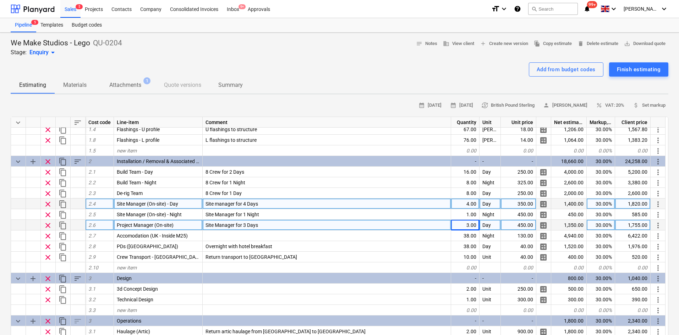
click at [244, 203] on span "Site manager for 4 Days" at bounding box center [231, 204] width 53 height 6
click at [245, 203] on input "Site manager for 4 Days" at bounding box center [327, 204] width 248 height 10
type input "Site manager for 3 Days"
type textarea "x"
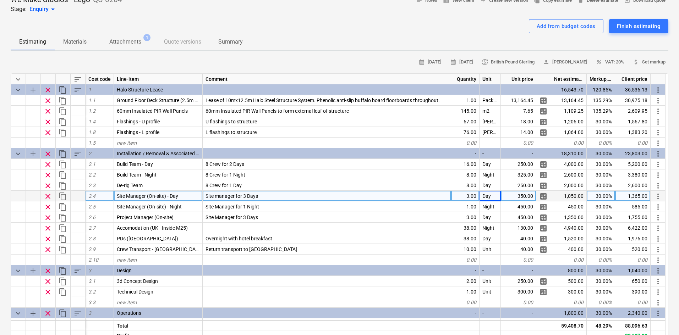
scroll to position [0, 0]
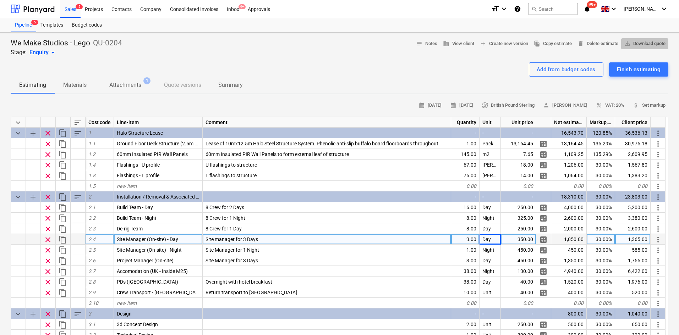
click at [633, 48] on span "save_alt Download quote" at bounding box center [645, 44] width 42 height 8
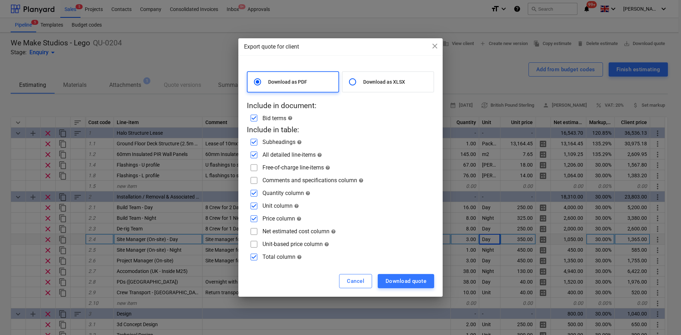
click at [253, 172] on input "checkbox" at bounding box center [253, 167] width 11 height 11
checkbox input "true"
click at [255, 181] on input "checkbox" at bounding box center [253, 180] width 11 height 11
checkbox input "true"
click at [256, 231] on input "checkbox" at bounding box center [253, 231] width 11 height 11
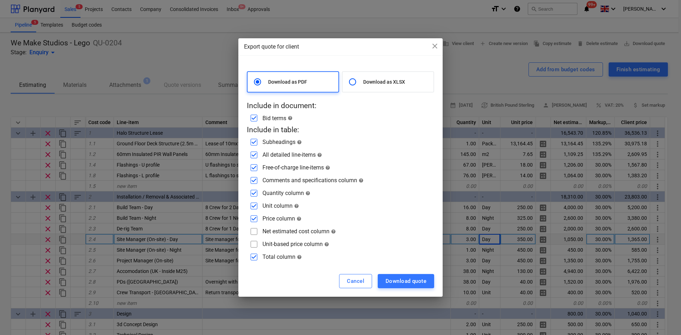
checkbox input "true"
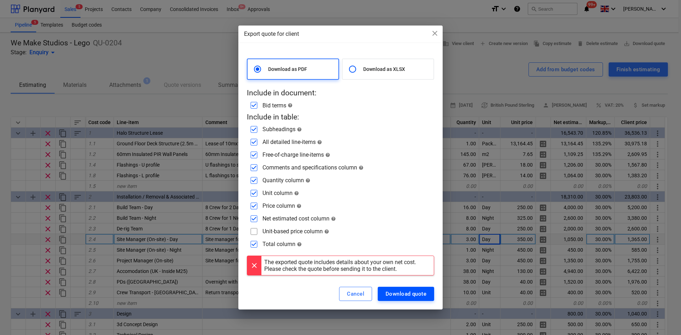
click at [424, 292] on div "Download quote" at bounding box center [406, 293] width 41 height 9
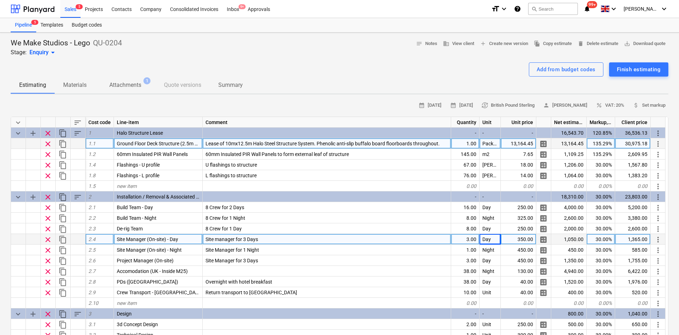
click at [573, 144] on div "13,164.45" at bounding box center [568, 143] width 35 height 11
click at [637, 142] on div "30,975.18" at bounding box center [632, 143] width 35 height 11
click at [448, 81] on div "Estimating Materials Attachments 1 Quote versions Summary" at bounding box center [339, 85] width 657 height 17
click at [290, 59] on div at bounding box center [339, 60] width 657 height 6
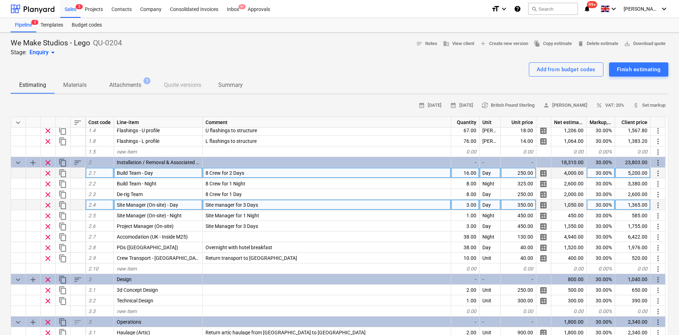
scroll to position [35, 0]
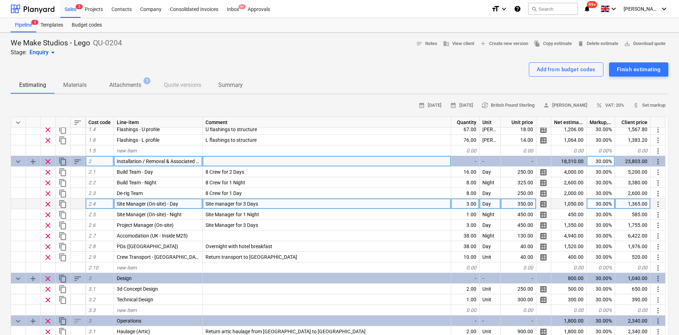
click at [607, 165] on div "30.00%" at bounding box center [600, 161] width 28 height 11
type input "50"
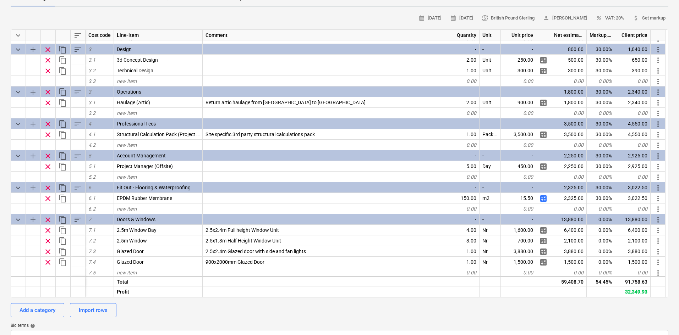
scroll to position [106, 0]
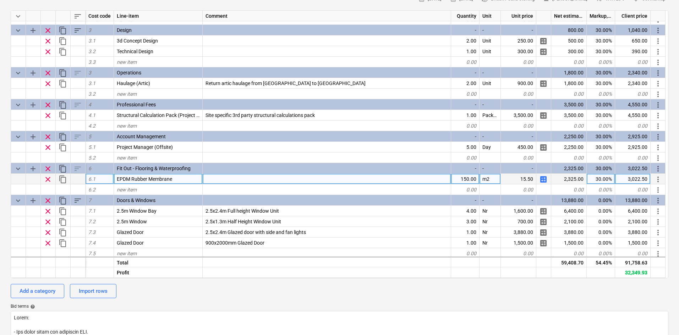
click at [541, 181] on span "calculate" at bounding box center [543, 179] width 9 height 9
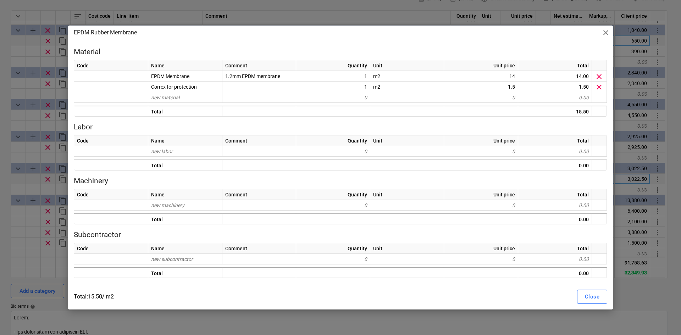
click at [606, 37] on span "close" at bounding box center [606, 32] width 9 height 9
type textarea "x"
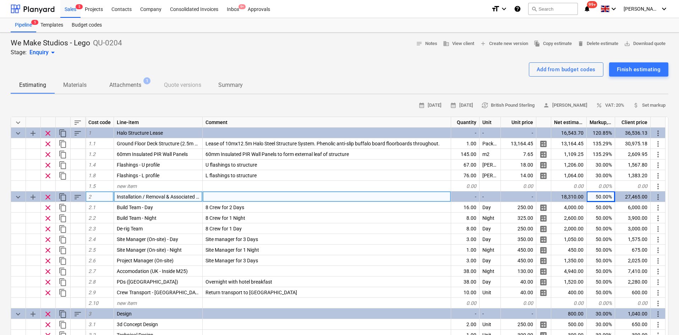
click at [287, 70] on div "Add from budget codes Finish estimating" at bounding box center [339, 69] width 657 height 14
click at [536, 45] on span "file_copy Copy estimate" at bounding box center [553, 44] width 38 height 8
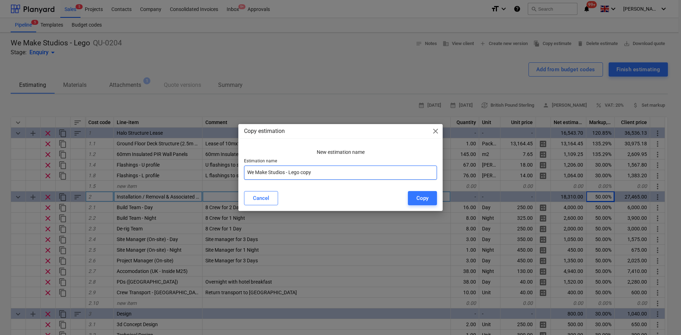
click at [325, 172] on input "We Make Studios - Lego copy" at bounding box center [340, 173] width 193 height 14
type input "We Make Studios - Lego Test Build"
click at [417, 194] on div "Copy" at bounding box center [422, 198] width 12 height 9
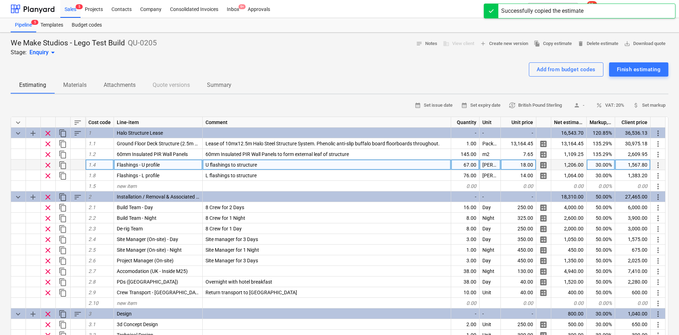
click at [48, 165] on span "clear" at bounding box center [48, 165] width 9 height 9
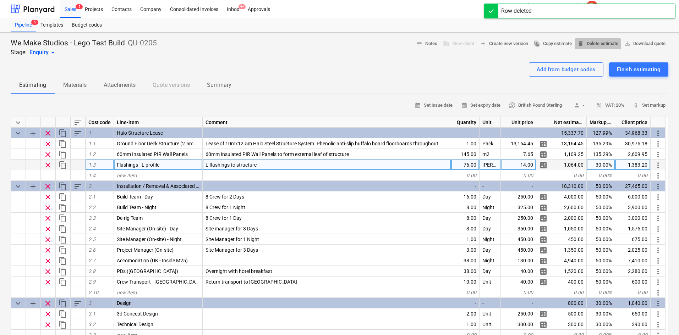
click at [585, 48] on span "delete Delete estimate" at bounding box center [597, 44] width 41 height 8
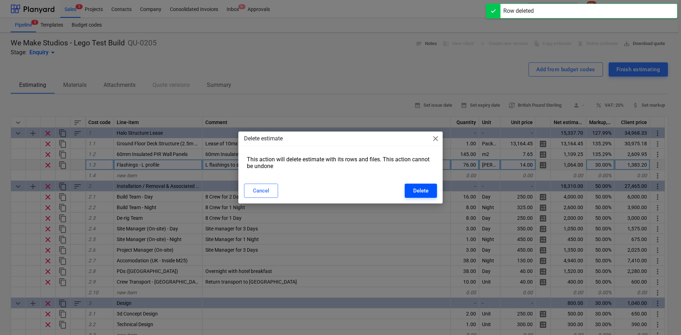
click at [425, 189] on div "Delete" at bounding box center [420, 190] width 15 height 9
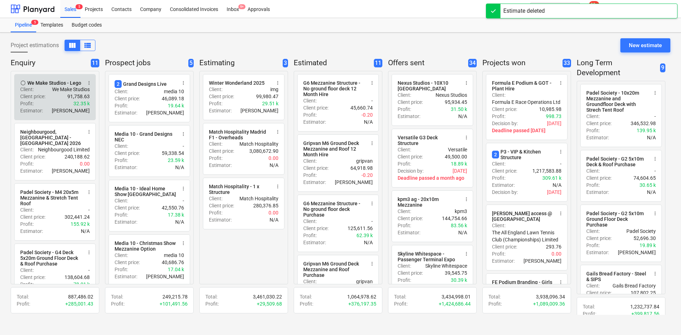
click at [51, 105] on div "Profit : 32.35 k" at bounding box center [55, 103] width 70 height 7
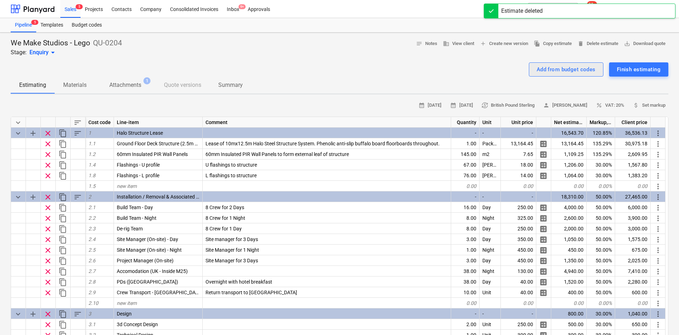
type textarea "x"
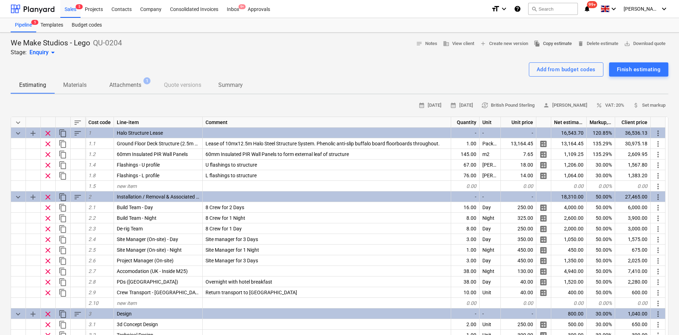
click at [542, 46] on span "file_copy Copy estimate" at bounding box center [553, 44] width 38 height 8
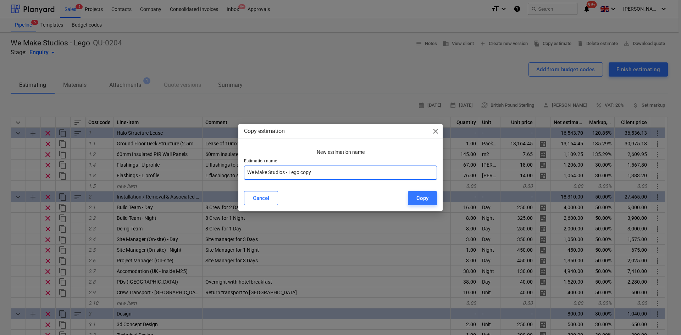
drag, startPoint x: 332, startPoint y: 172, endPoint x: 303, endPoint y: 174, distance: 29.5
click at [303, 174] on input "We Make Studios - Lego copy" at bounding box center [340, 173] width 193 height 14
type input "We Make Studios - Lego Test Build"
click at [427, 200] on div "Copy" at bounding box center [422, 198] width 12 height 9
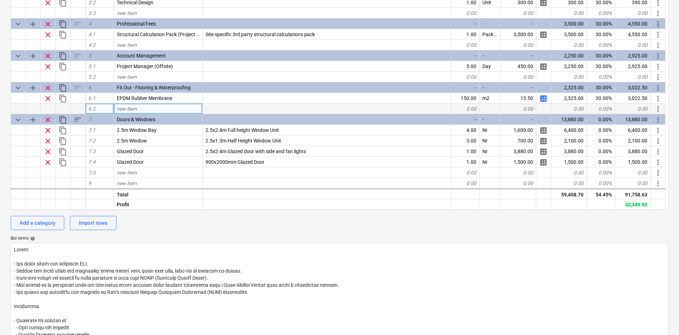
scroll to position [106, 0]
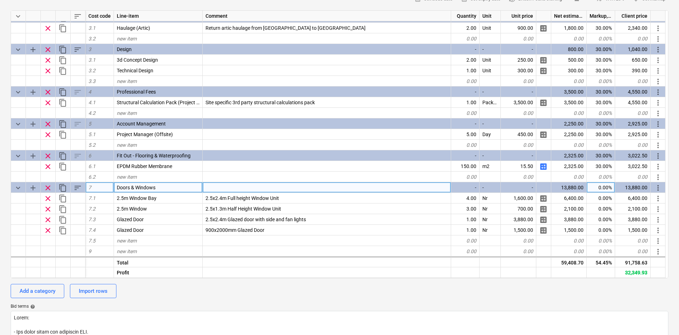
click at [45, 187] on span "clear" at bounding box center [48, 188] width 9 height 9
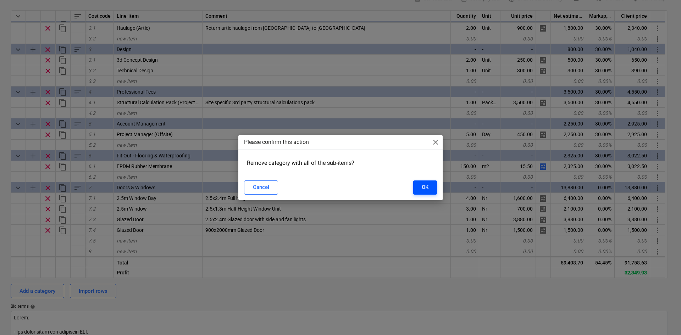
click at [414, 184] on button "OK" at bounding box center [425, 188] width 24 height 14
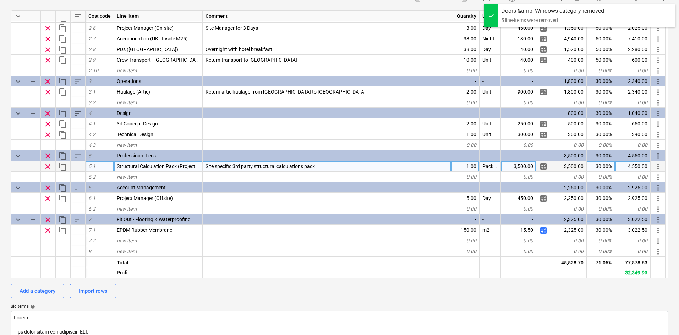
scroll to position [126, 0]
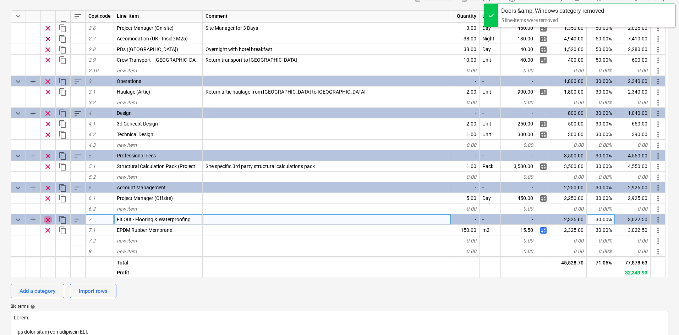
click at [48, 221] on span "clear" at bounding box center [48, 220] width 9 height 9
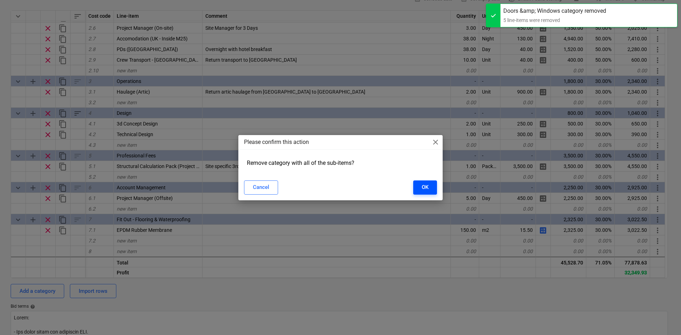
click at [422, 184] on div "OK" at bounding box center [425, 187] width 7 height 9
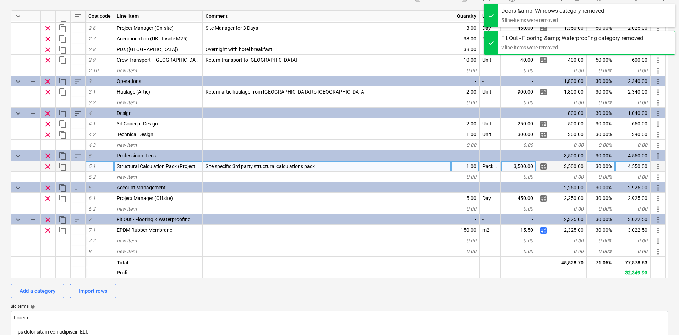
scroll to position [94, 0]
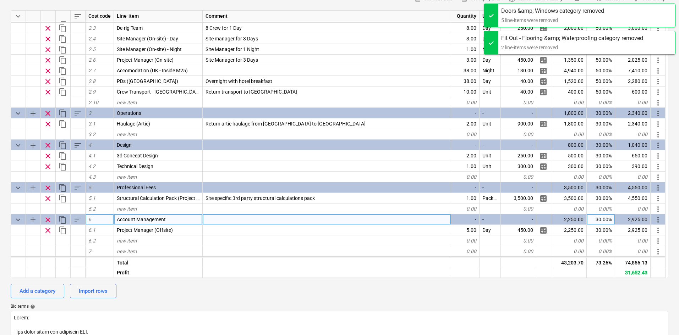
click at [47, 220] on span "clear" at bounding box center [48, 220] width 9 height 9
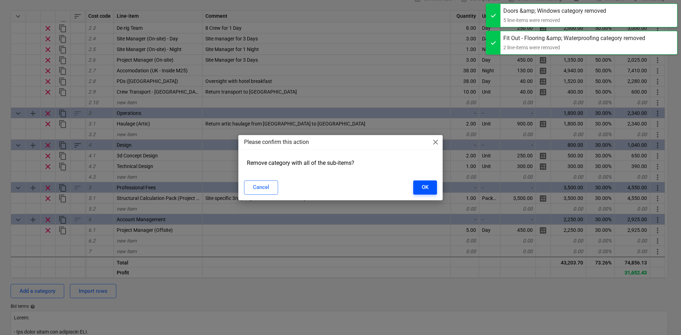
click at [422, 189] on div "OK" at bounding box center [425, 187] width 7 height 9
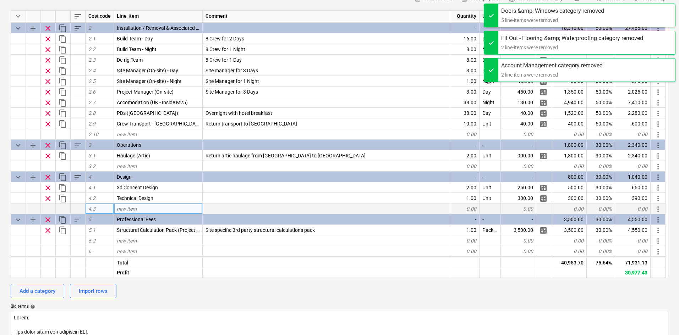
scroll to position [62, 0]
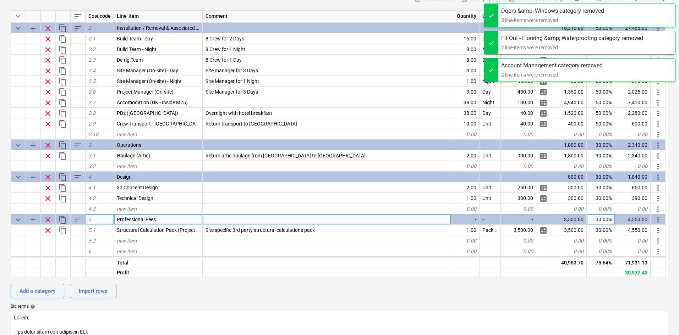
click at [49, 220] on span "clear" at bounding box center [48, 220] width 9 height 9
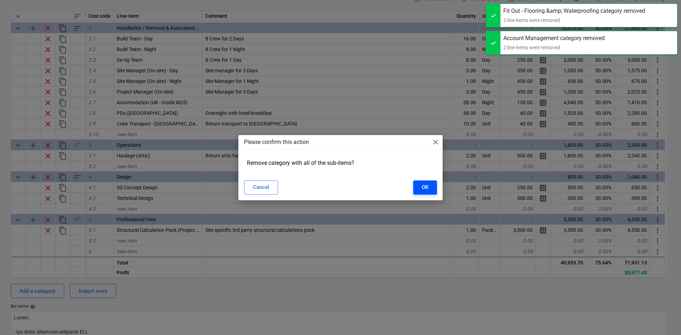
click at [422, 187] on div "OK" at bounding box center [425, 187] width 7 height 9
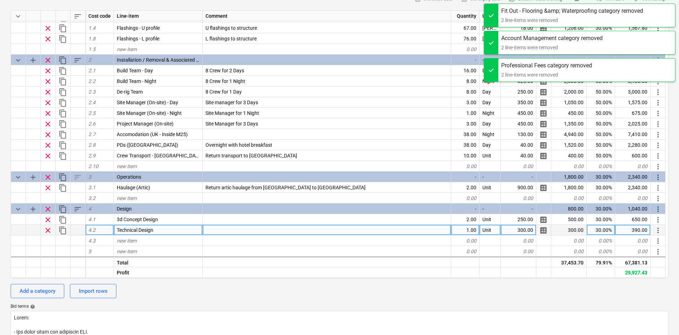
scroll to position [31, 0]
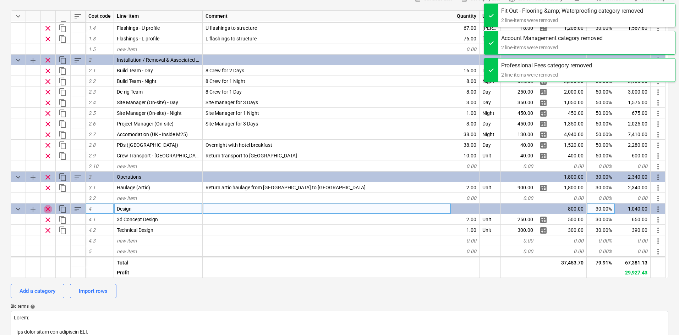
click at [45, 209] on span "clear" at bounding box center [48, 209] width 9 height 9
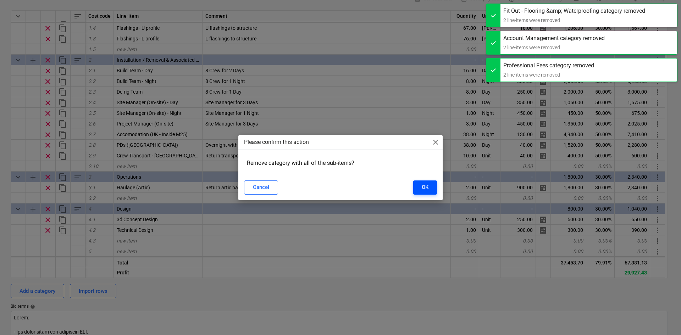
click at [423, 187] on div "OK" at bounding box center [425, 187] width 7 height 9
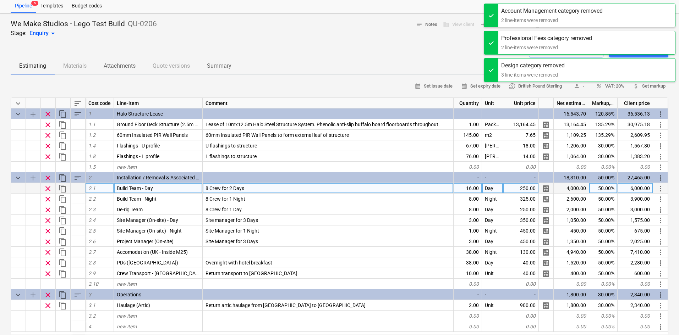
scroll to position [0, 0]
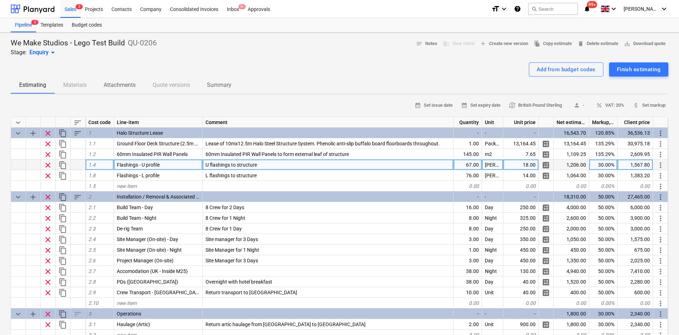
click at [46, 167] on span "clear" at bounding box center [48, 165] width 9 height 9
type textarea "x"
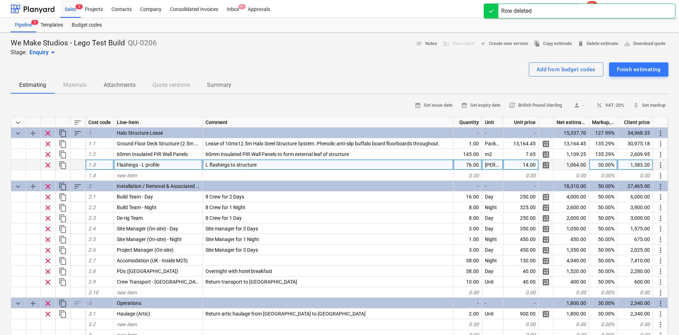
click at [136, 87] on p "Attachments" at bounding box center [120, 85] width 32 height 9
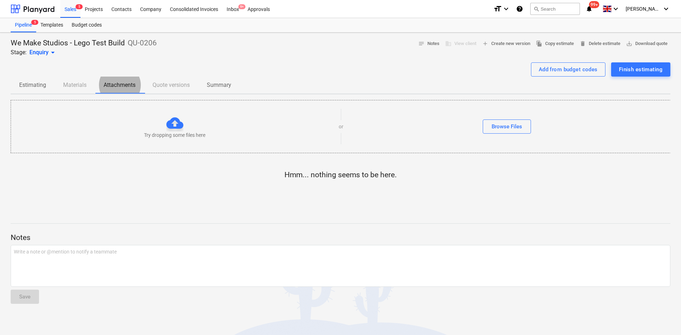
click at [36, 86] on p "Estimating" at bounding box center [32, 85] width 27 height 9
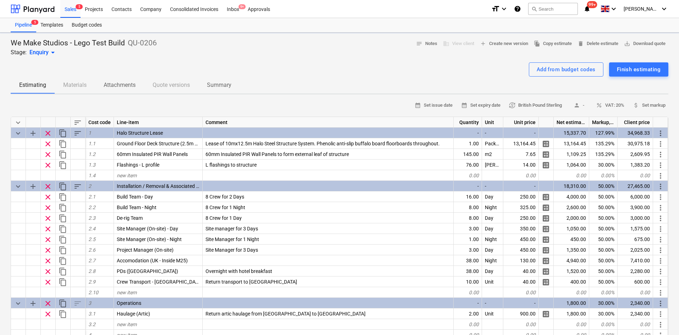
type textarea "x"
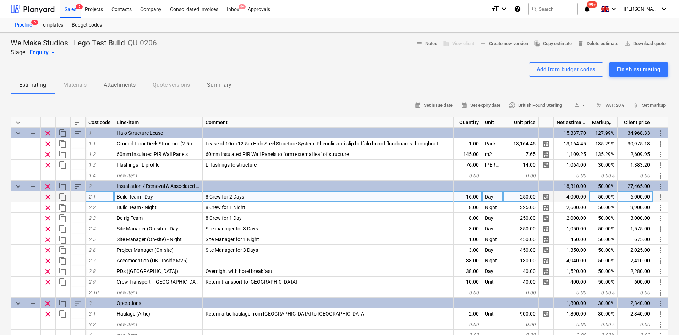
click at [234, 201] on div "8 Crew for 2 Days" at bounding box center [328, 197] width 251 height 11
click at [231, 199] on input "8 Crew for 2 Days" at bounding box center [328, 197] width 250 height 10
type input "8 Crew for 3 Days"
type textarea "x"
type input "24"
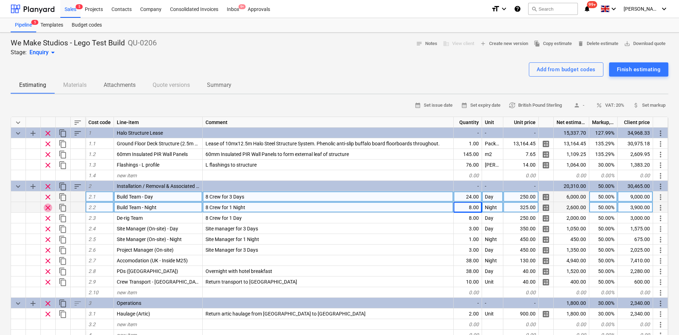
click at [48, 208] on span "clear" at bounding box center [48, 208] width 9 height 9
type textarea "x"
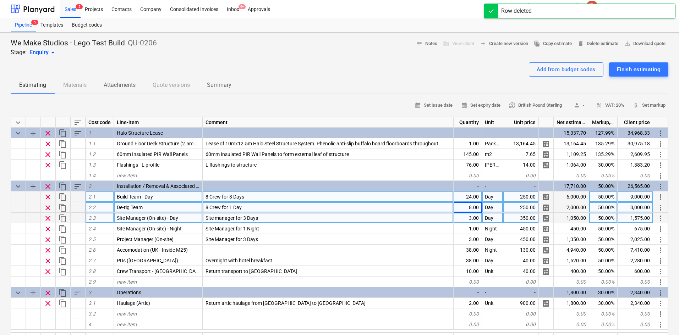
click at [265, 217] on div "Site manager for 3 Days" at bounding box center [328, 218] width 251 height 11
click at [244, 215] on input "Site manager for 3 Days" at bounding box center [328, 218] width 250 height 10
click at [245, 216] on input "Site manager for 3 Days" at bounding box center [328, 218] width 250 height 10
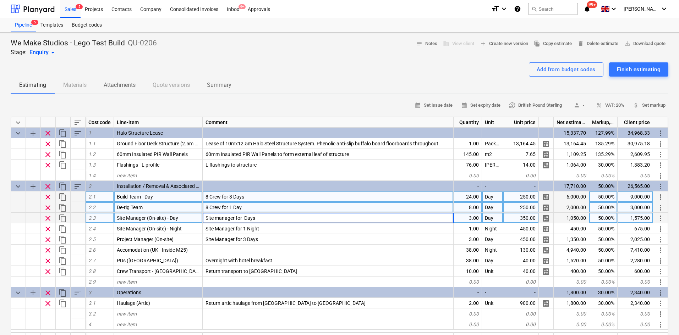
type input "Site manager for 4 Days"
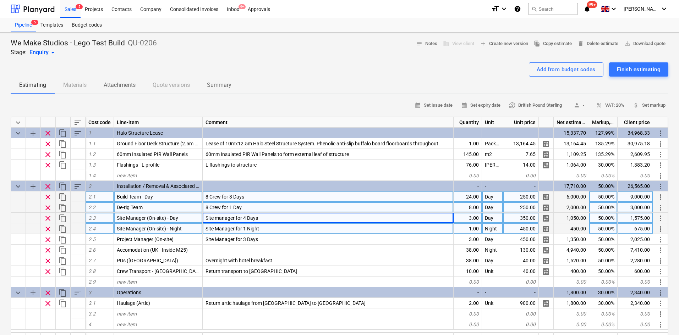
click at [48, 228] on span "clear" at bounding box center [48, 229] width 9 height 9
type textarea "x"
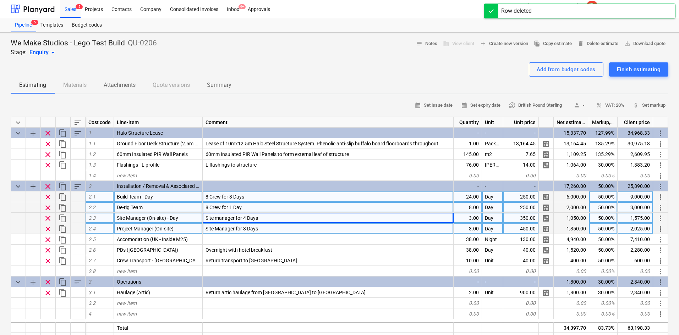
click at [466, 218] on div "3.00" at bounding box center [467, 218] width 28 height 11
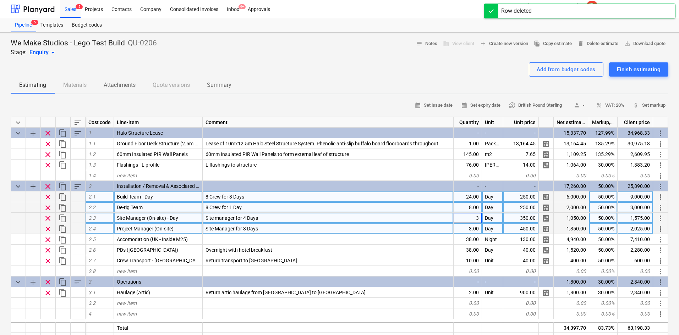
type input "4"
click at [48, 221] on span "clear" at bounding box center [48, 218] width 9 height 9
type textarea "x"
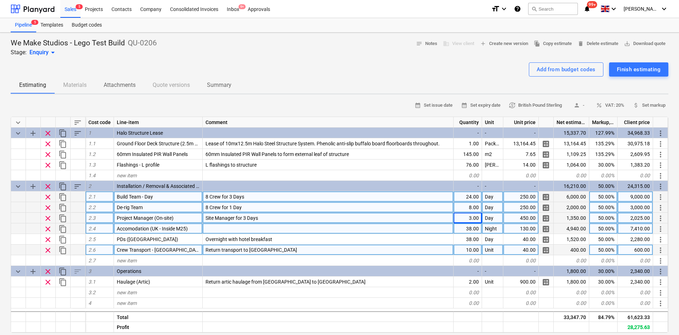
click at [270, 250] on div "Return transport to [GEOGRAPHIC_DATA]" at bounding box center [328, 250] width 251 height 11
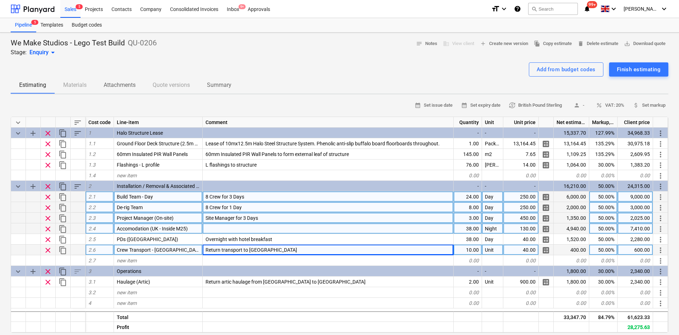
click at [258, 254] on div "Return transport to [GEOGRAPHIC_DATA]" at bounding box center [328, 250] width 251 height 11
click at [266, 251] on input "Return transport to [GEOGRAPHIC_DATA]" at bounding box center [328, 250] width 250 height 10
click at [256, 252] on input "Return transport to [GEOGRAPHIC_DATA]" at bounding box center [328, 250] width 250 height 10
type input "Return transport to Newbury"
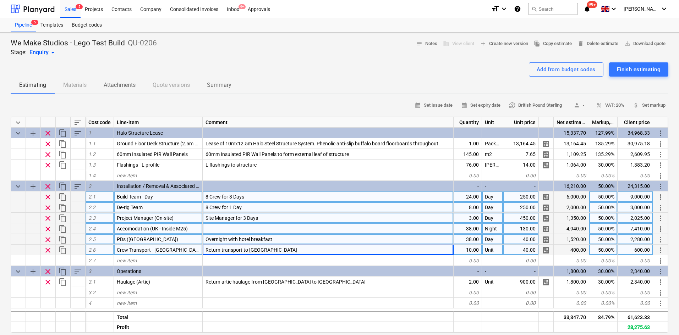
click at [46, 243] on span "clear" at bounding box center [48, 240] width 9 height 9
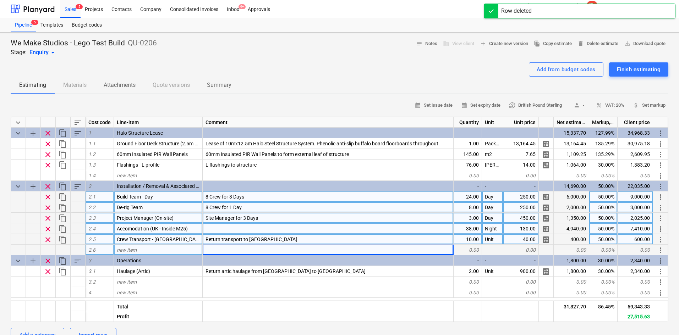
click at [47, 233] on span "clear" at bounding box center [48, 229] width 9 height 9
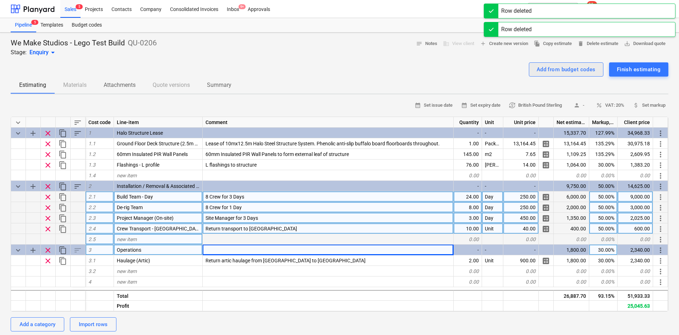
click at [549, 73] on div "Add from budget codes" at bounding box center [565, 69] width 59 height 9
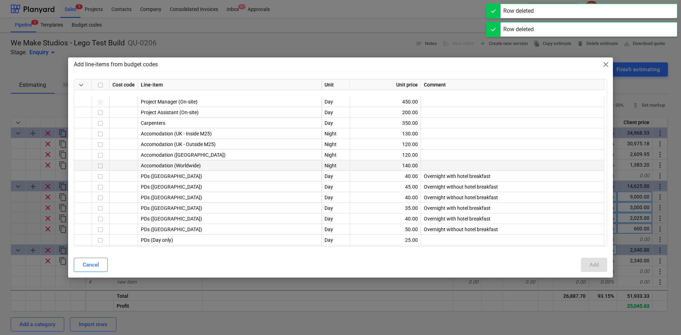
scroll to position [35, 0]
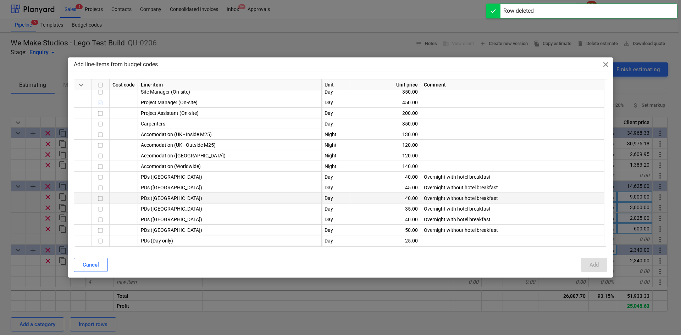
click at [100, 198] on input "checkbox" at bounding box center [100, 198] width 9 height 9
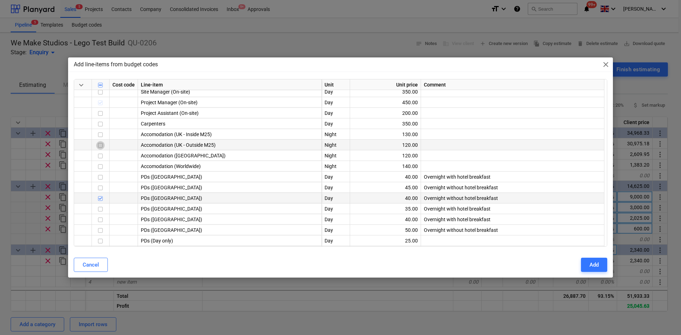
click at [104, 144] on input "checkbox" at bounding box center [100, 145] width 9 height 9
click at [590, 267] on div "Add" at bounding box center [594, 264] width 9 height 9
type textarea "x"
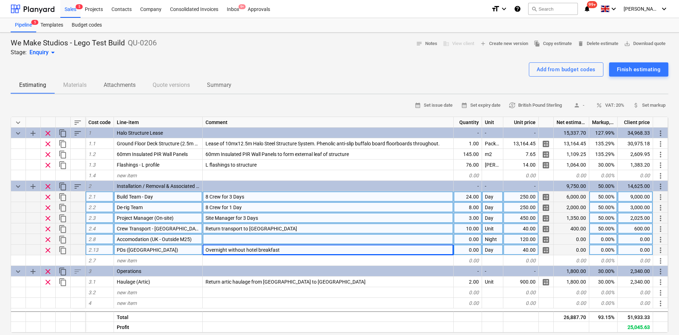
click at [463, 241] on div "0.00" at bounding box center [467, 239] width 28 height 11
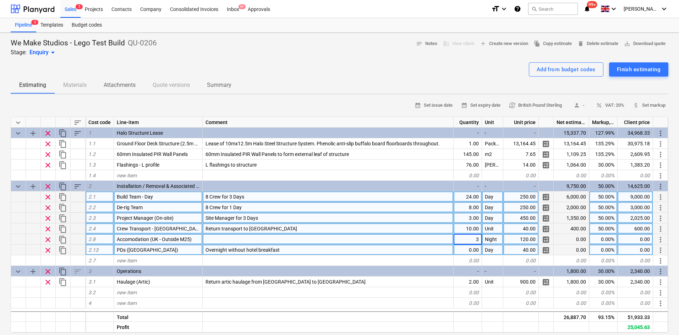
type input "35"
type textarea "x"
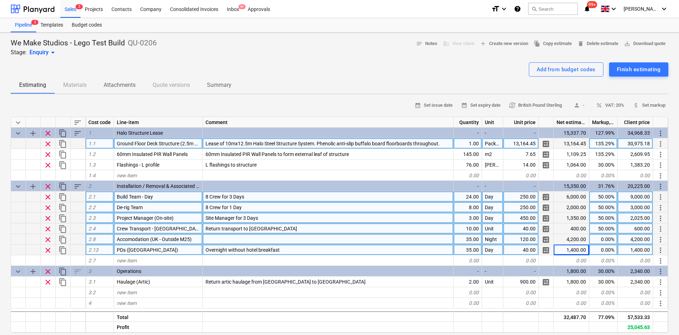
click at [567, 144] on div "13,164.45" at bounding box center [570, 143] width 35 height 11
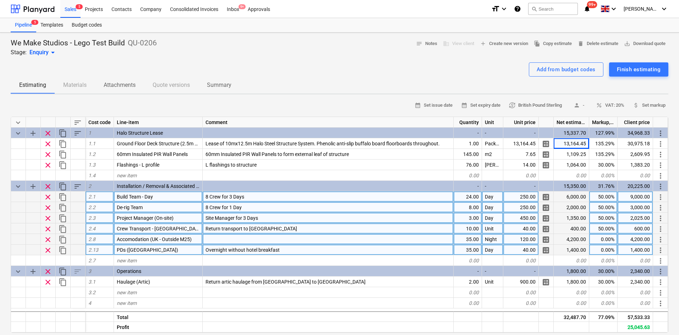
click at [372, 67] on div "Add from budget codes Finish estimating" at bounding box center [339, 69] width 657 height 14
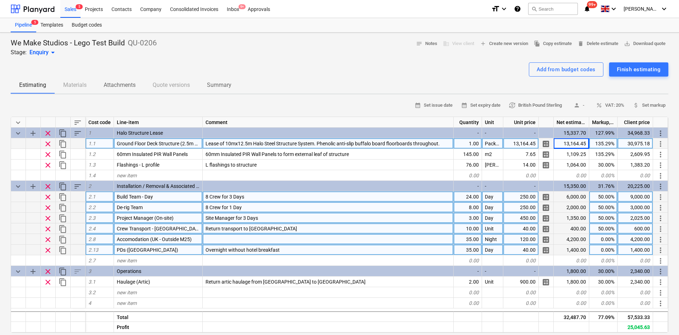
click at [518, 139] on div "13,164.45" at bounding box center [520, 143] width 35 height 11
type input "0"
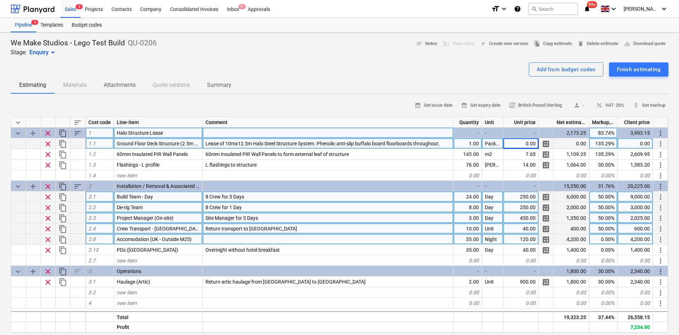
click at [645, 138] on div "3,993.15" at bounding box center [634, 133] width 35 height 11
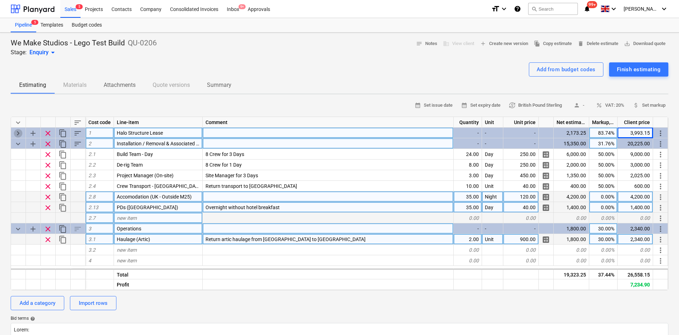
click at [15, 132] on span "keyboard_arrow_right" at bounding box center [18, 133] width 9 height 9
type textarea "x"
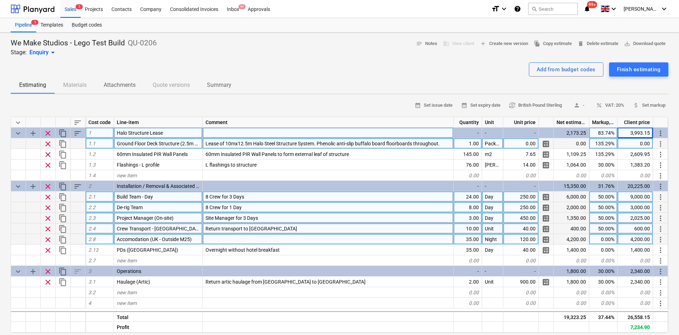
click at [642, 147] on div "0.00" at bounding box center [634, 143] width 35 height 11
click at [629, 144] on input "£30,975.18" at bounding box center [634, 143] width 35 height 10
type input "30,975.18"
type textarea "x"
click at [529, 146] on div "30,975.18" at bounding box center [520, 143] width 35 height 11
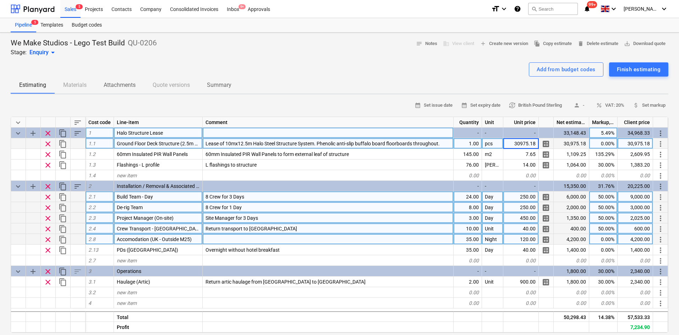
type input "0"
type textarea "x"
click at [634, 139] on div "0.00" at bounding box center [634, 143] width 35 height 11
click at [626, 143] on input "£30,975.18" at bounding box center [634, 143] width 35 height 10
type input "30,975.18"
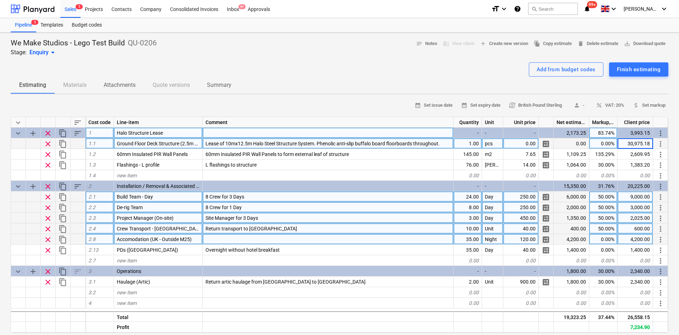
type textarea "x"
click at [510, 146] on div "30,975.18" at bounding box center [520, 143] width 35 height 11
type input "1"
type textarea "x"
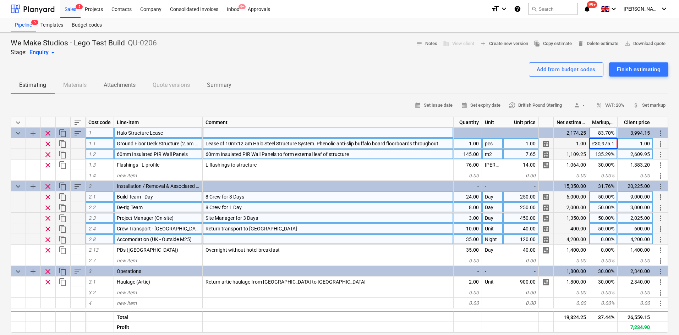
type input "30,975.18"
type textarea "x"
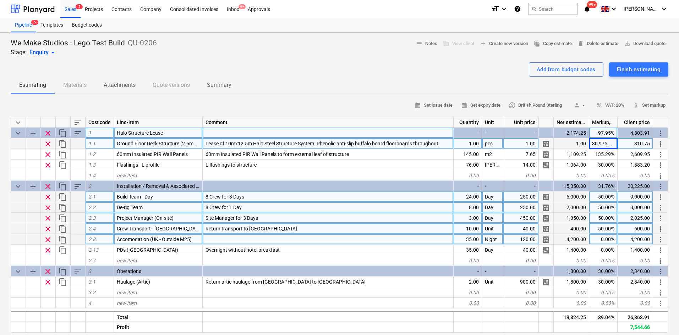
click at [608, 145] on div "30,975.18%" at bounding box center [603, 143] width 28 height 11
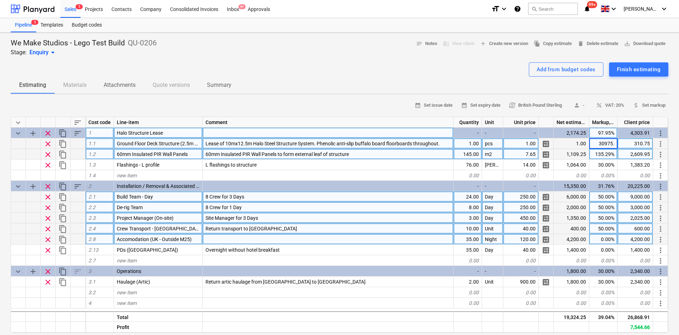
type input "30975"
type textarea "x"
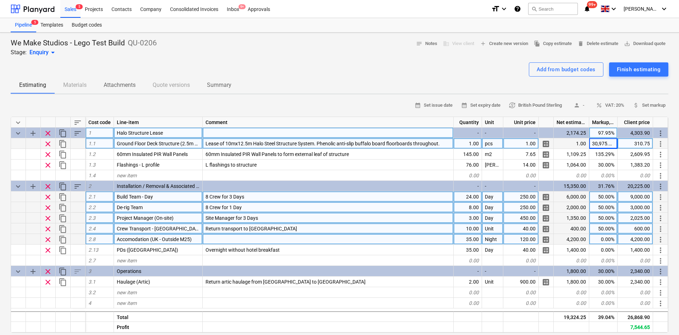
click at [609, 145] on div "30,975.00%" at bounding box center [603, 143] width 28 height 11
type textarea "x"
click at [430, 70] on div "Add from budget codes Finish estimating" at bounding box center [339, 69] width 657 height 14
type input "100"
type textarea "x"
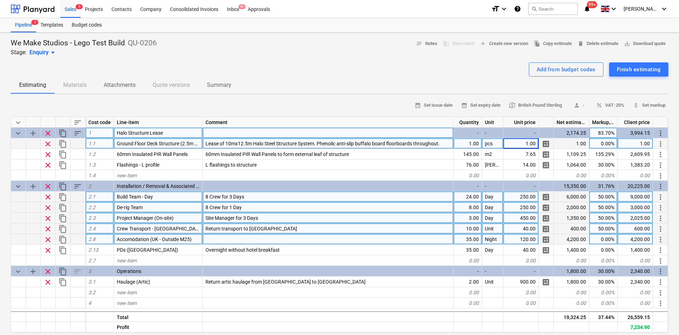
type textarea "x"
type input "30,975.18"
type textarea "x"
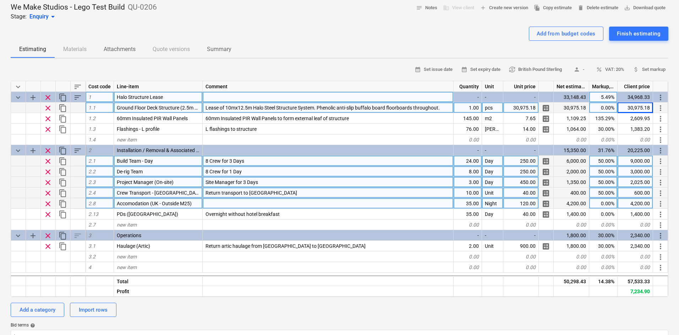
scroll to position [35, 0]
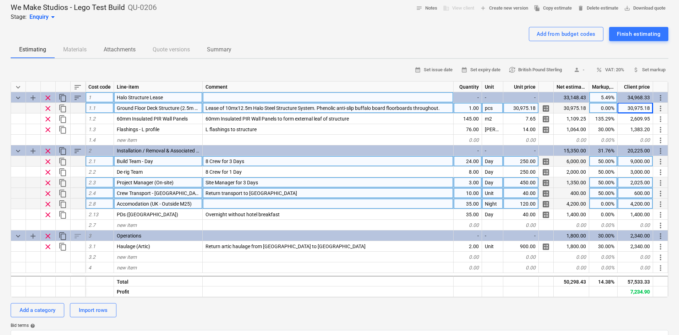
click at [597, 109] on div "0.00%" at bounding box center [603, 108] width 28 height 11
type input "100"
type textarea "x"
click at [597, 109] on div "100.00%" at bounding box center [603, 108] width 28 height 11
type input "0"
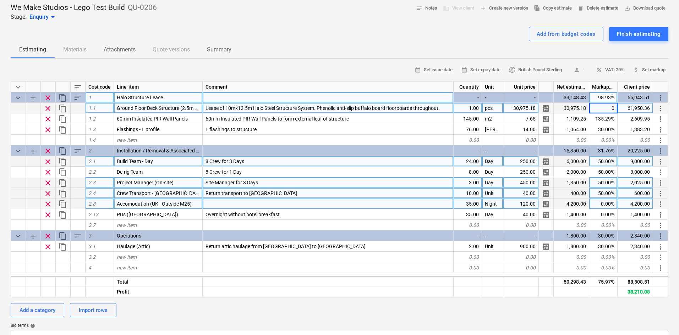
type textarea "x"
click at [530, 108] on div "30,975.18" at bounding box center [520, 108] width 35 height 11
type input "0"
type textarea "x"
type input "0.1"
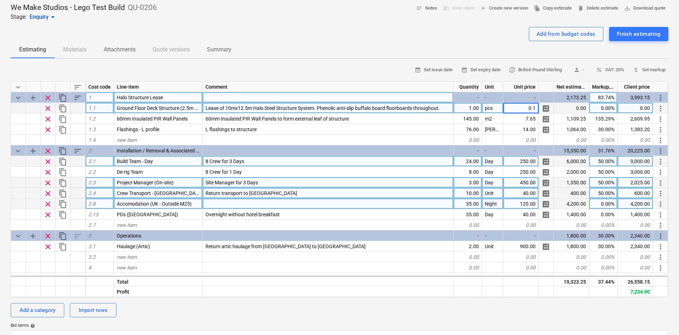
type textarea "x"
type input "30,975.18"
type textarea "x"
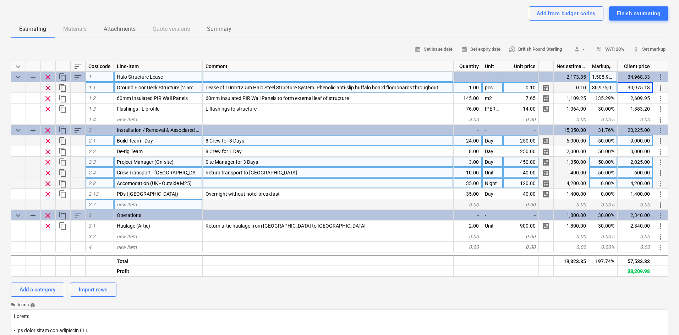
scroll to position [0, 0]
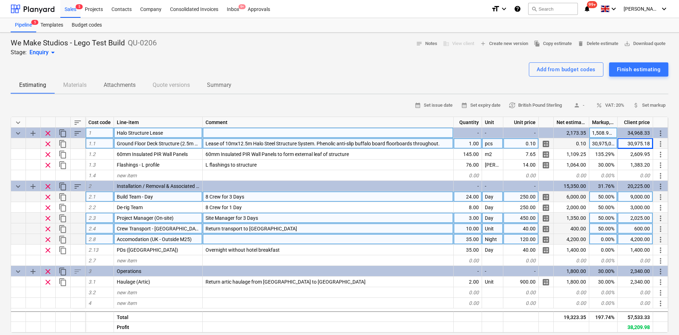
click at [490, 143] on div "pcs" at bounding box center [492, 143] width 21 height 11
type input "Package"
type textarea "x"
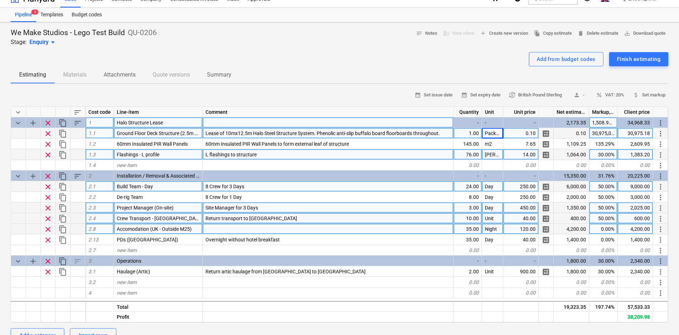
scroll to position [0, 0]
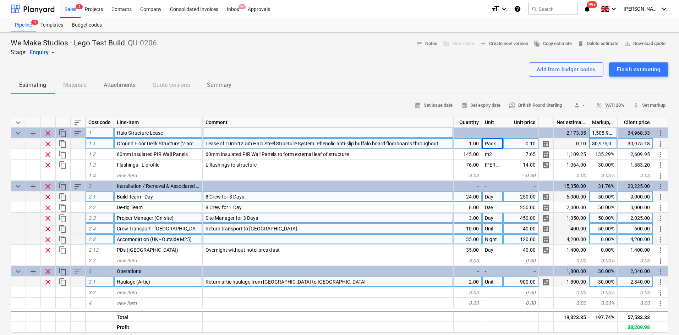
click at [336, 286] on div "Return artic haulage from [GEOGRAPHIC_DATA] to [GEOGRAPHIC_DATA]" at bounding box center [328, 282] width 251 height 11
click at [320, 281] on input "Return artic haulage from [GEOGRAPHIC_DATA] to [GEOGRAPHIC_DATA]" at bounding box center [328, 282] width 250 height 10
drag, startPoint x: 309, startPoint y: 282, endPoint x: 295, endPoint y: 287, distance: 14.5
click at [295, 287] on div "Return artic haulage from [GEOGRAPHIC_DATA] to [GEOGRAPHIC_DATA]" at bounding box center [328, 282] width 251 height 11
type input "Return artic haulage from Shrewsbury to Newbury"
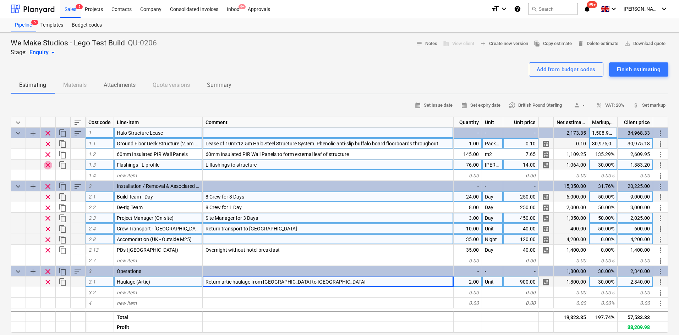
click at [47, 167] on span "clear" at bounding box center [48, 165] width 9 height 9
type textarea "x"
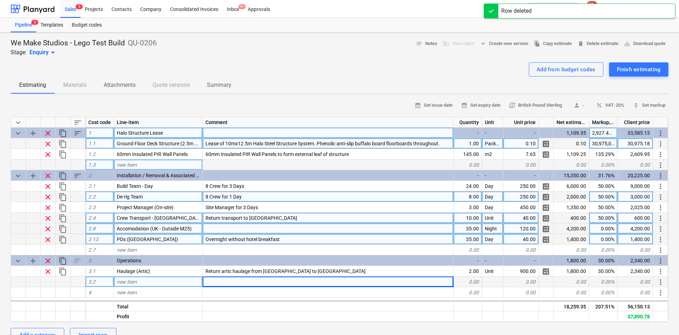
click at [253, 84] on div "Estimating Materials Attachments Quote versions Summary" at bounding box center [339, 85] width 657 height 17
click at [190, 54] on div "We Make Studios - Lego Test Build QU-0206 Stage: Enquiry arrow_drop_down notes …" at bounding box center [339, 47] width 657 height 18
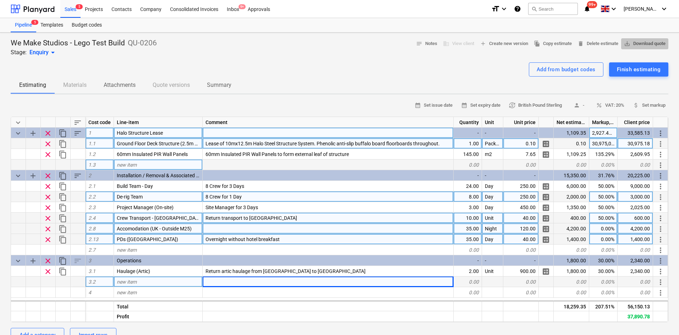
click at [641, 46] on span "save_alt Download quote" at bounding box center [645, 44] width 42 height 8
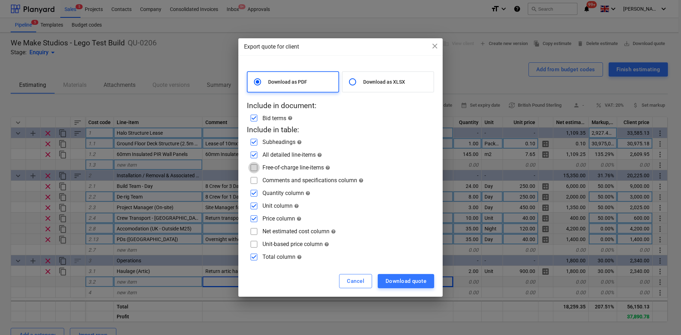
click at [255, 173] on input "checkbox" at bounding box center [253, 167] width 11 height 11
checkbox input "true"
click at [254, 182] on input "checkbox" at bounding box center [253, 180] width 11 height 11
checkbox input "true"
click at [254, 215] on input "checkbox" at bounding box center [253, 218] width 11 height 11
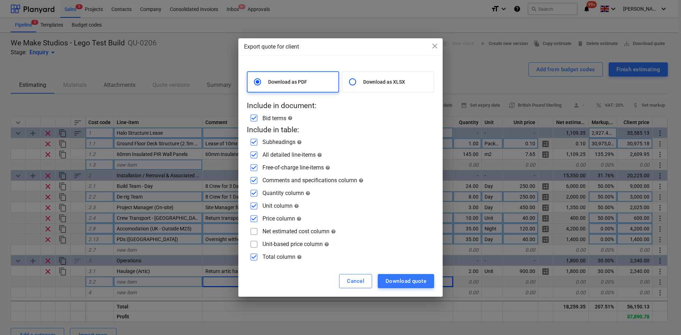
checkbox input "false"
click at [255, 205] on input "checkbox" at bounding box center [253, 205] width 11 height 11
checkbox input "false"
click at [255, 189] on input "checkbox" at bounding box center [253, 193] width 11 height 11
checkbox input "false"
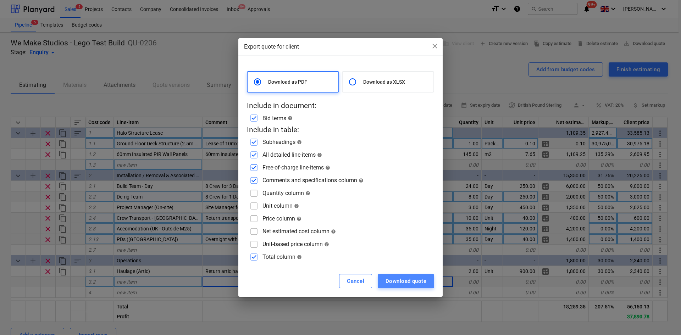
click at [393, 281] on div "Download quote" at bounding box center [406, 281] width 41 height 9
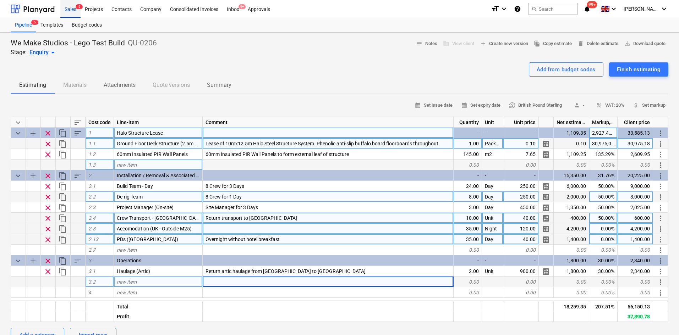
click at [70, 14] on div "Sales 5" at bounding box center [70, 9] width 20 height 18
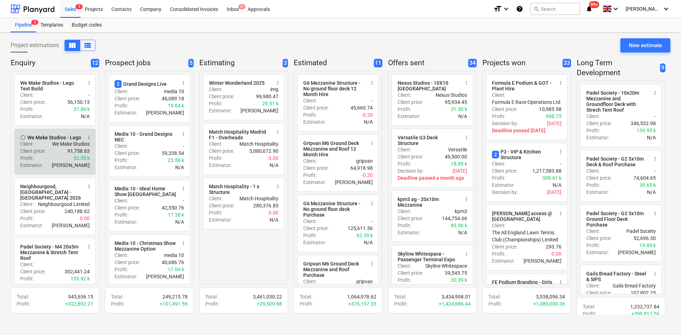
click at [41, 145] on div "Client : We Make Studios" at bounding box center [55, 143] width 70 height 7
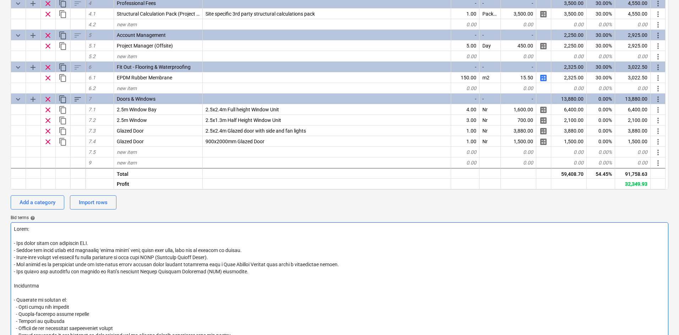
scroll to position [248, 0]
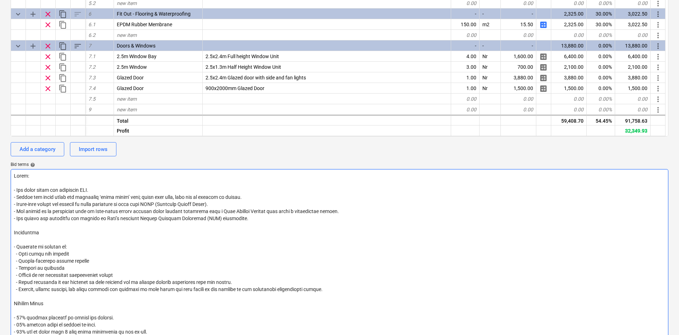
click at [85, 248] on textarea at bounding box center [339, 254] width 657 height 170
click at [82, 263] on textarea at bounding box center [339, 254] width 657 height 170
click at [120, 270] on textarea at bounding box center [339, 254] width 657 height 170
click at [121, 282] on textarea at bounding box center [339, 254] width 657 height 170
click at [245, 278] on textarea at bounding box center [339, 254] width 657 height 170
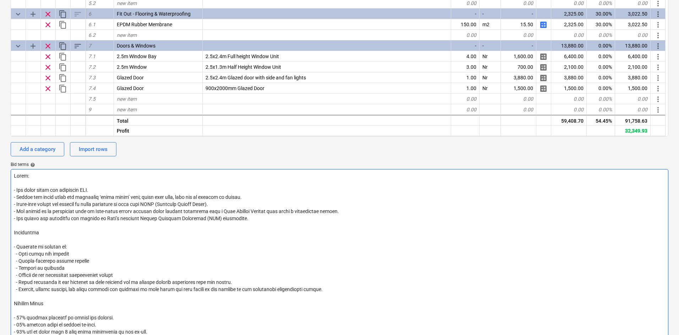
click at [245, 283] on textarea at bounding box center [339, 254] width 657 height 170
type textarea "x"
type textarea "Notes: - All costs shown are excluding VAT. - Prices are valid until the specif…"
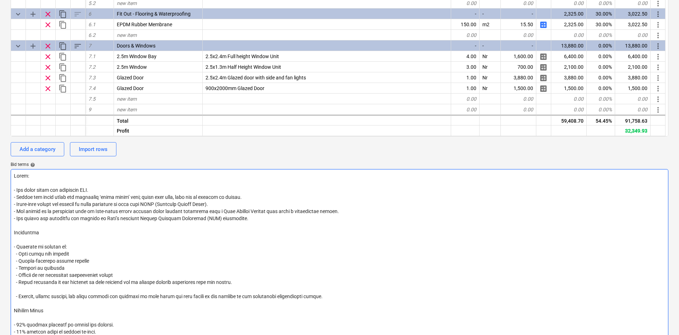
type textarea "x"
type textarea "Notes: - All costs shown are excluding VAT. - Prices are valid until the specif…"
type textarea "x"
type textarea "Notes: - All costs shown are excluding VAT. - Prices are valid until the specif…"
type textarea "x"
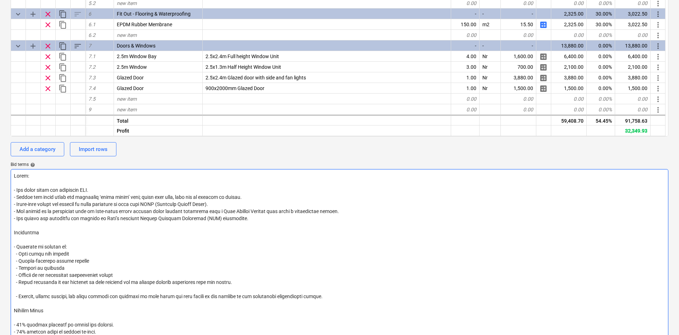
type textarea "Notes: - All costs shown are excluding VAT. - Prices are valid until the specif…"
type textarea "x"
type textarea "Notes: - All costs shown are excluding VAT. - Prices are valid until the specif…"
type textarea "x"
type textarea "Notes: - All costs shown are excluding VAT. - Prices are valid until the specif…"
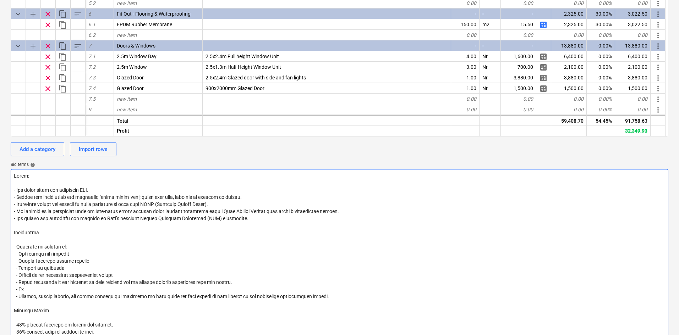
type textarea "x"
type textarea "Notes: - All costs shown are excluding VAT. - Prices are valid until the specif…"
type textarea "x"
type textarea "Notes: - All costs shown are excluding VAT. - Prices are valid until the specif…"
type textarea "x"
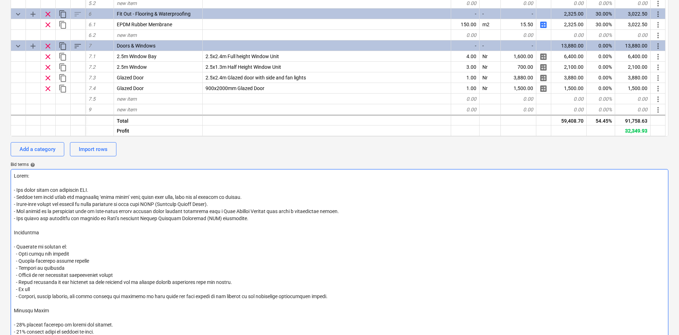
type textarea "Notes: - All costs shown are excluding VAT. - Prices are valid until the specif…"
type textarea "x"
type textarea "Notes: - All costs shown are excluding VAT. - Prices are valid until the specif…"
type textarea "x"
type textarea "Notes: - All costs shown are excluding VAT. - Prices are valid until the specif…"
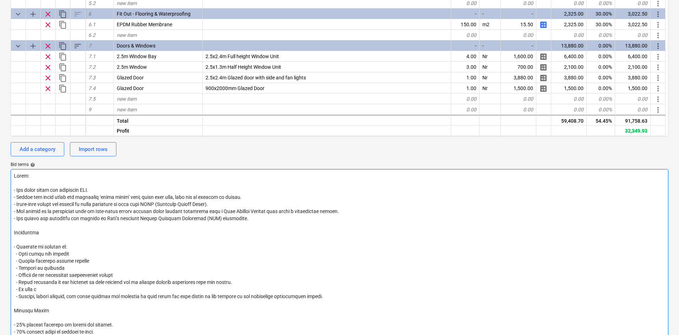
type textarea "x"
type textarea "Notes: - All costs shown are excluding VAT. - Prices are valid until the specif…"
type textarea "x"
type textarea "Notes: - All costs shown are excluding VAT. - Prices are valid until the specif…"
type textarea "x"
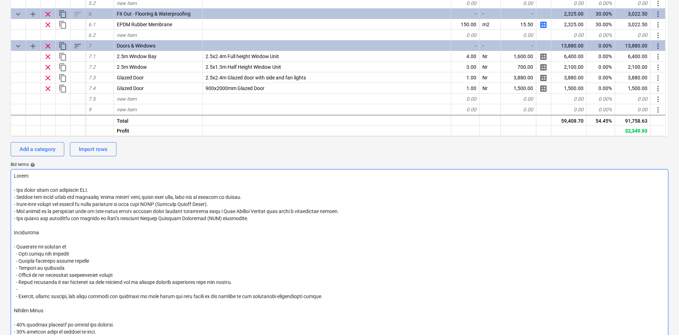
type textarea "Notes: - All costs shown are excluding VAT. - Prices are valid until the specif…"
type textarea "x"
type textarea "Notes: - All costs shown are excluding VAT. - Prices are valid until the specif…"
type textarea "x"
type textarea "Notes: - All costs shown are excluding VAT. - Prices are valid until the specif…"
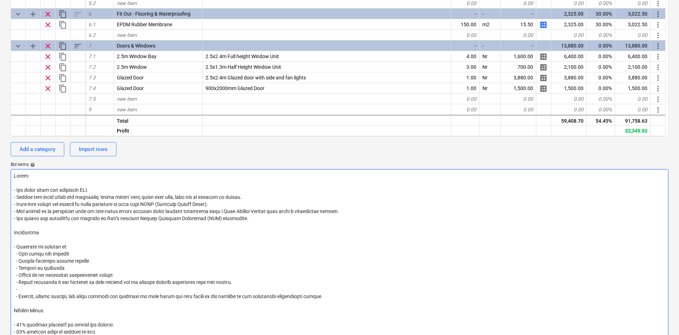
type textarea "x"
type textarea "Notes: - All costs shown are excluding VAT. - Prices are valid until the specif…"
type textarea "x"
type textarea "Notes: - All costs shown are excluding VAT. - Prices are valid until the specif…"
type textarea "x"
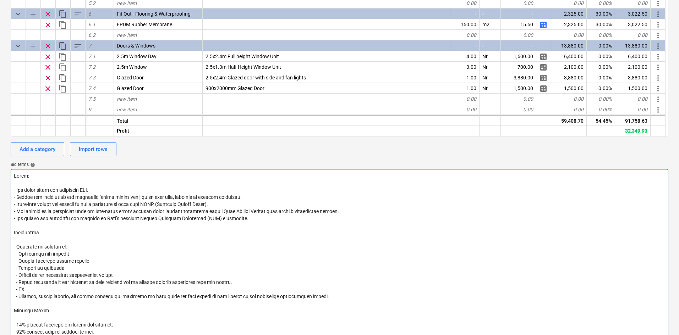
type textarea "Notes: - All costs shown are excluding VAT. - Prices are valid until the specif…"
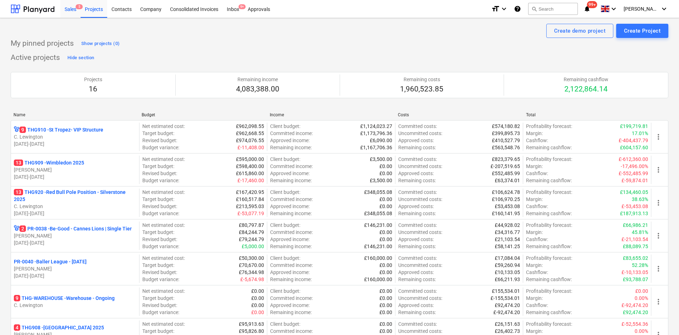
click at [73, 17] on div "Sales 5" at bounding box center [70, 9] width 20 height 18
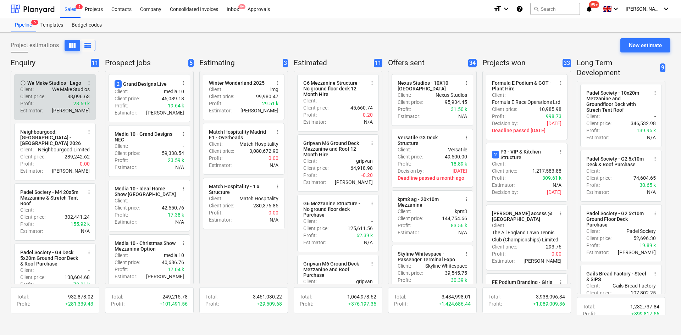
click at [52, 96] on div "Client price : 88,096.63" at bounding box center [55, 96] width 70 height 7
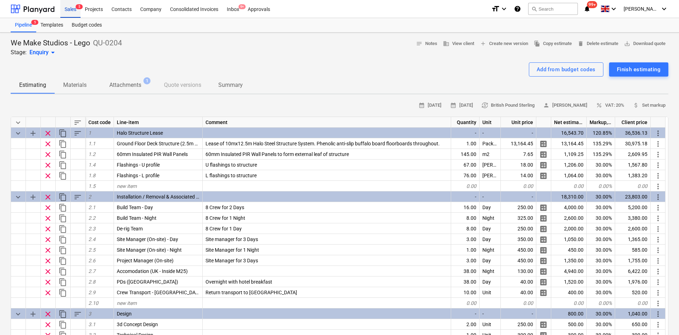
click at [79, 5] on span "5" at bounding box center [79, 6] width 7 height 5
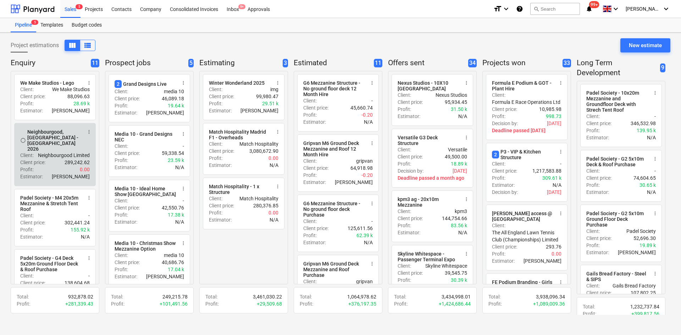
click at [49, 135] on div "Neighbourgood, [GEOGRAPHIC_DATA] - [GEOGRAPHIC_DATA] 2026" at bounding box center [54, 140] width 55 height 23
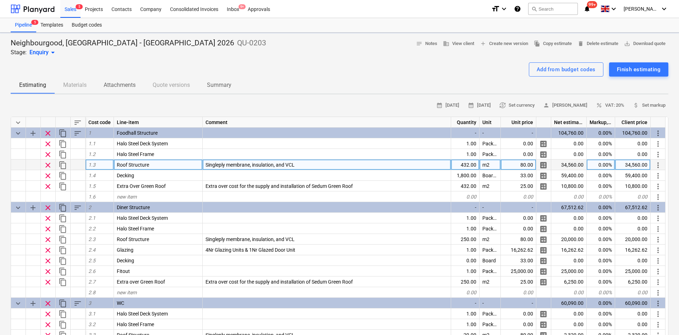
click at [292, 165] on span "Singleply membrane, insulation, and VCL" at bounding box center [249, 165] width 89 height 6
type textarea "x"
type input "40mm Insulated PIR Panels"
type textarea "x"
type input "3"
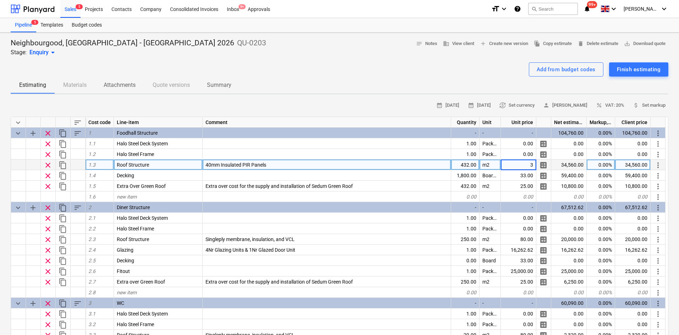
type input "38"
type textarea "x"
type input "38"
type textarea "x"
click at [283, 166] on div "40mm Insulated PIR Panels" at bounding box center [327, 165] width 248 height 11
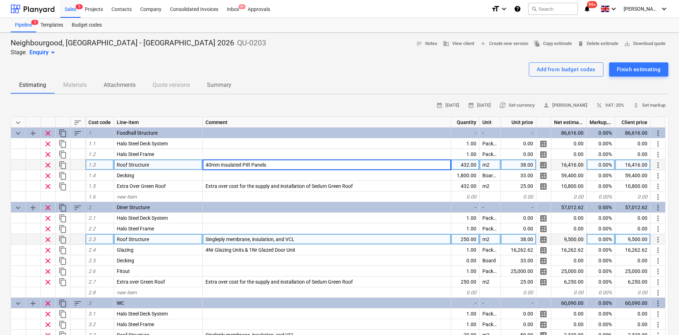
click at [243, 234] on div "Singleply membrane, insulation, and VCL" at bounding box center [327, 239] width 248 height 11
type input "40mm Insulated PIR Panels"
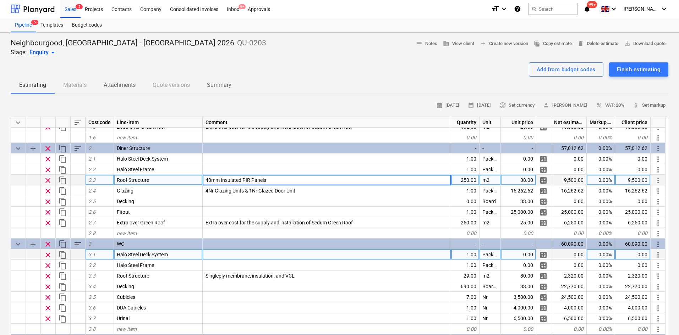
scroll to position [71, 0]
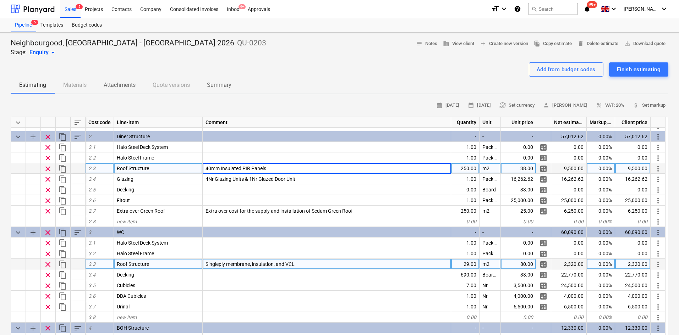
type textarea "x"
click at [527, 263] on div "80.00" at bounding box center [518, 264] width 35 height 11
type input "38"
type textarea "x"
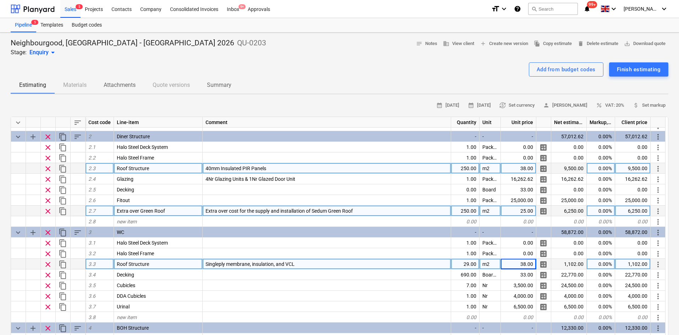
scroll to position [142, 0]
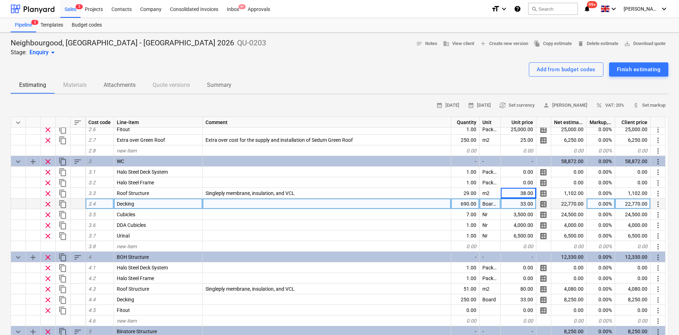
click at [264, 200] on div "keyboard_arrow_down sort Cost code Line-item Comment Quantity Unit Unit price N…" at bounding box center [339, 251] width 657 height 268
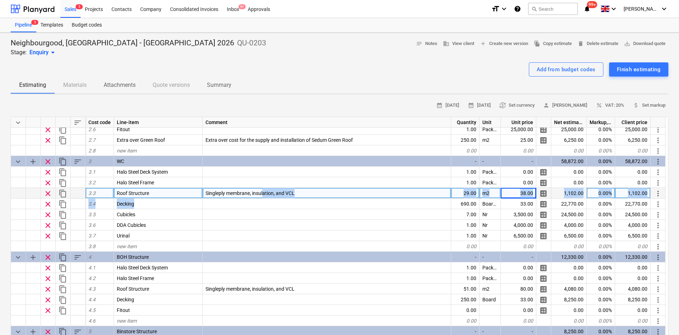
click at [264, 195] on span "Singleply membrane, insulation, and VCL" at bounding box center [249, 193] width 89 height 6
type input "40mm Insulated PIR Panels"
type textarea "x"
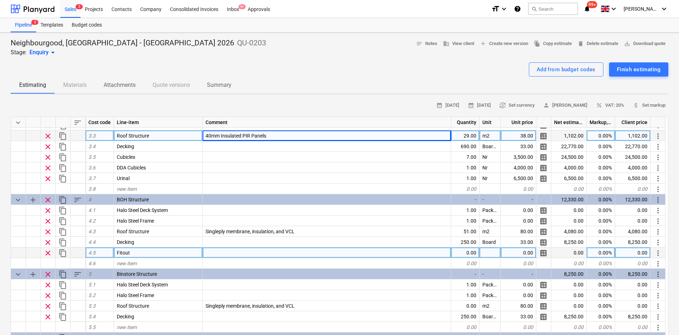
scroll to position [213, 0]
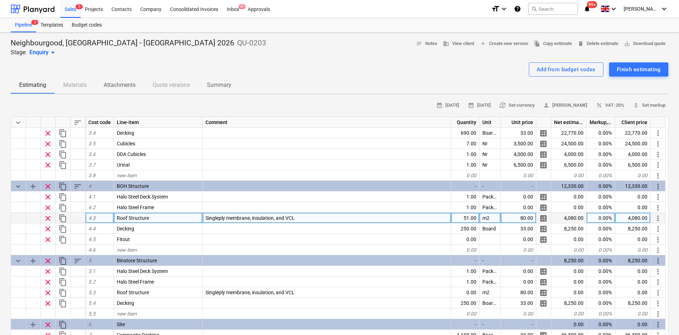
click at [255, 223] on div "Singleply membrane, insulation, and VCL" at bounding box center [327, 218] width 248 height 11
type input "40mm Insulated PIR Panels"
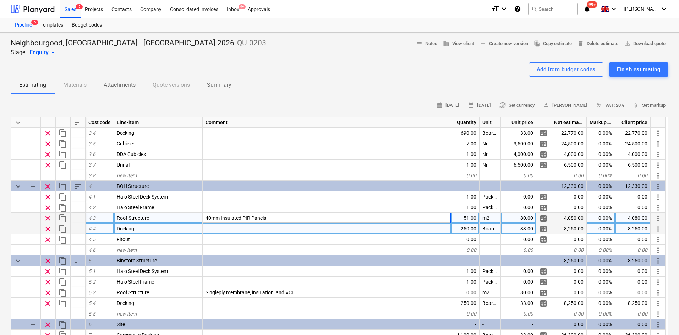
type textarea "x"
type input "38"
type textarea "x"
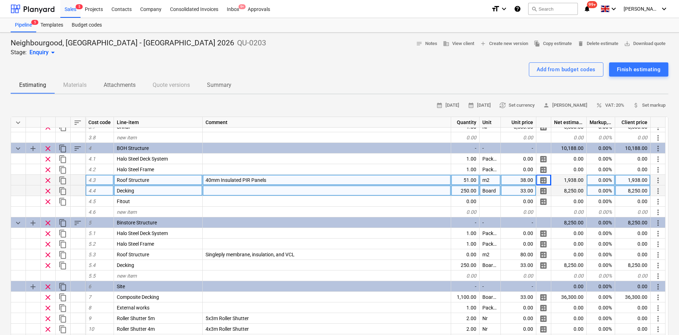
scroll to position [254, 0]
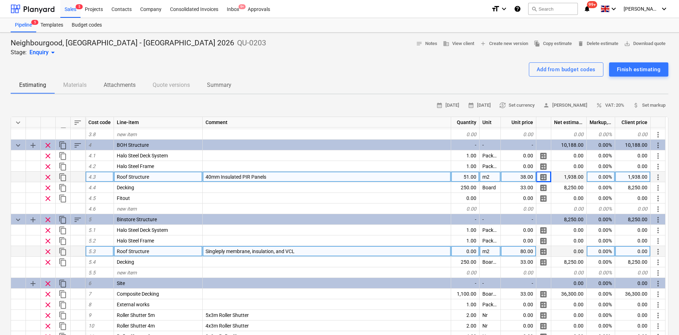
click at [267, 249] on span "Singleply membrane, insulation, and VCL" at bounding box center [249, 252] width 89 height 6
type input "40mm Insulated PIR Panels"
type textarea "x"
type input "38"
type textarea "x"
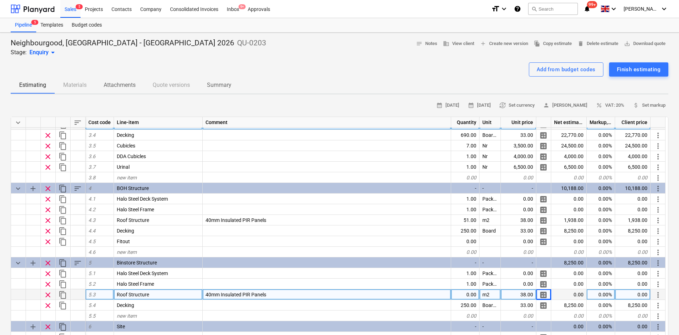
scroll to position [0, 0]
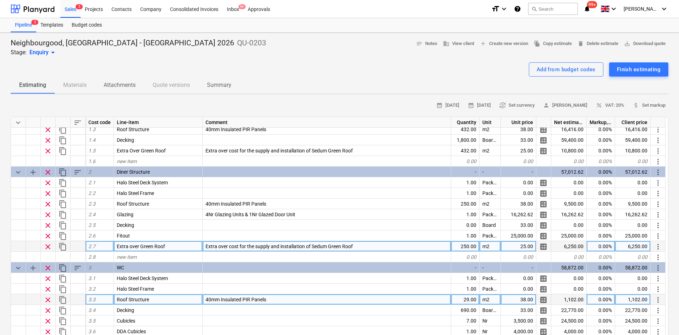
click at [520, 249] on div "25.00" at bounding box center [518, 246] width 35 height 11
click at [511, 249] on input "25" at bounding box center [518, 246] width 35 height 10
type input "025"
type textarea "x"
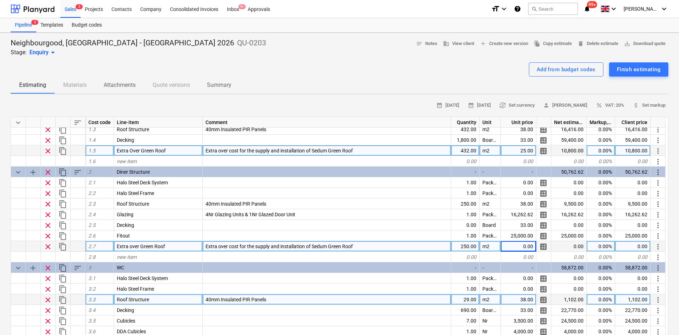
click at [528, 150] on div "25.00" at bounding box center [518, 150] width 35 height 11
type input "0"
type textarea "x"
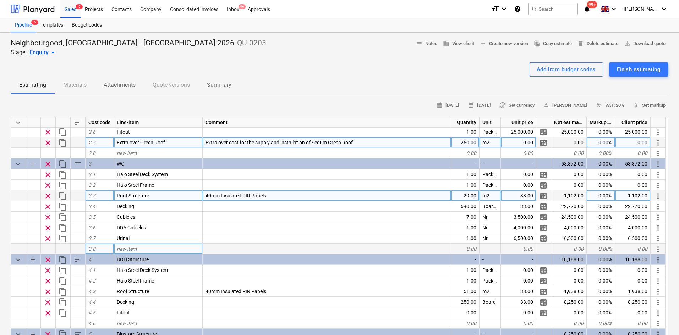
scroll to position [142, 0]
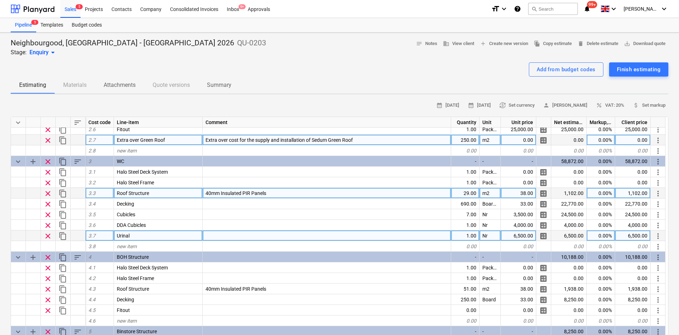
click at [515, 236] on div "6,500.00" at bounding box center [518, 236] width 35 height 11
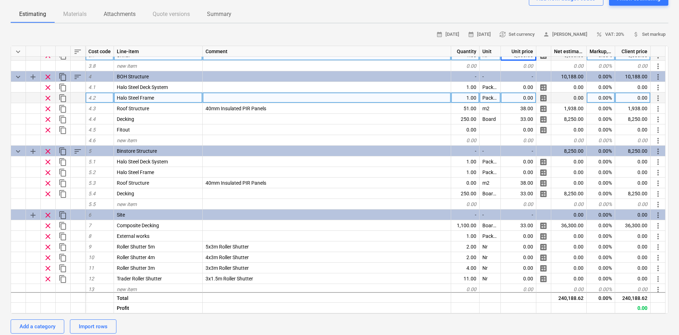
scroll to position [254, 0]
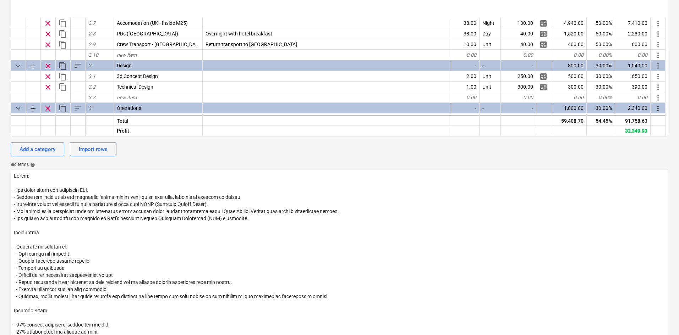
scroll to position [190, 0]
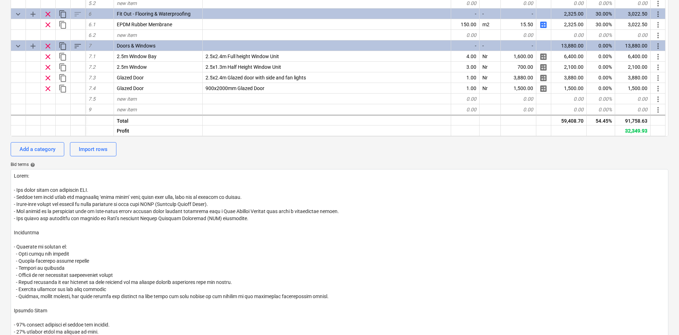
type textarea "Notes: - All costs shown are excluding VAT. - Prices are valid until the specif…"
type textarea "x"
type textarea "Notes: - All costs shown are excluding VAT. - Prices are valid until the specif…"
type textarea "x"
type textarea "Notes: - All costs shown are excluding VAT. - Prices are valid until the specif…"
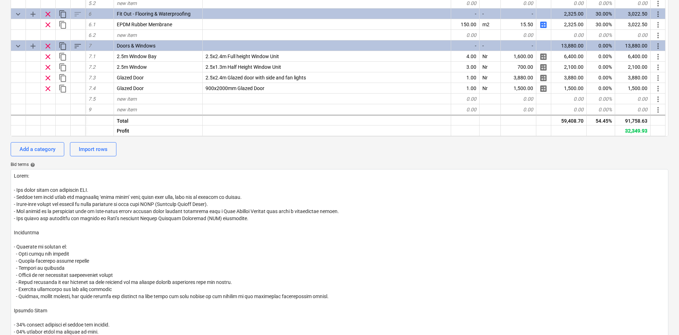
type textarea "x"
type textarea "Notes: - All costs shown are excluding VAT. - Prices are valid until the specif…"
type textarea "x"
type textarea "Notes: - All costs shown are excluding VAT. - Prices are valid until the specif…"
type textarea "x"
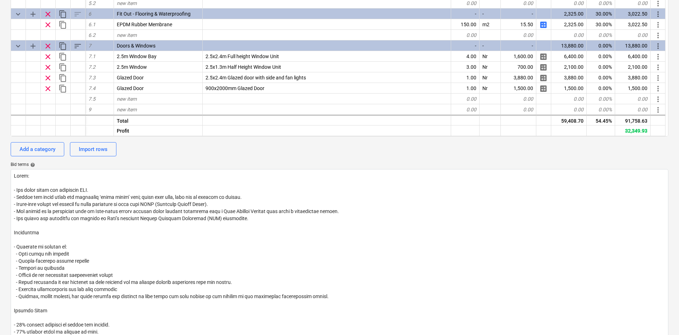
type textarea "Notes: - All costs shown are excluding VAT. - Prices are valid until the specif…"
type textarea "x"
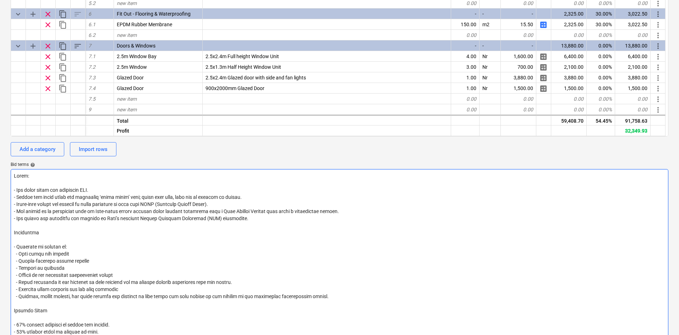
drag, startPoint x: 88, startPoint y: 283, endPoint x: 238, endPoint y: 282, distance: 150.4
click at [238, 282] on textarea at bounding box center [339, 257] width 657 height 177
click at [186, 290] on textarea at bounding box center [339, 257] width 657 height 177
type textarea "Notes: - All costs shown are excluding VAT. - Prices are valid until the specif…"
type textarea "x"
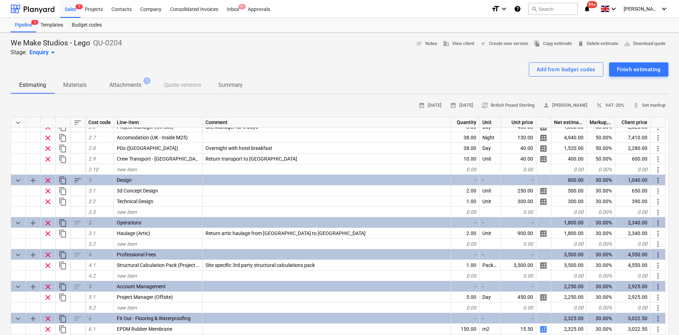
scroll to position [48, 0]
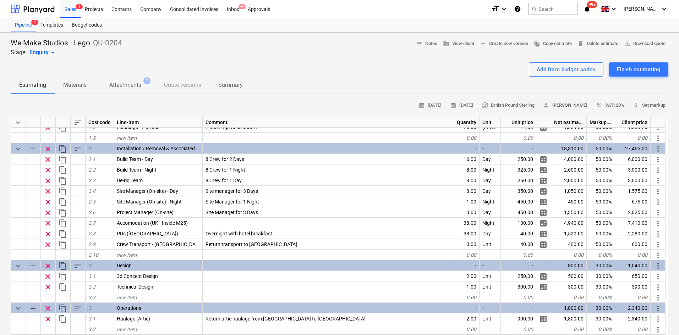
type textarea "Notes: - All costs shown are excluding VAT. - Prices are valid until the specif…"
click at [372, 66] on div "Add from budget codes Finish estimating" at bounding box center [339, 69] width 657 height 14
type textarea "x"
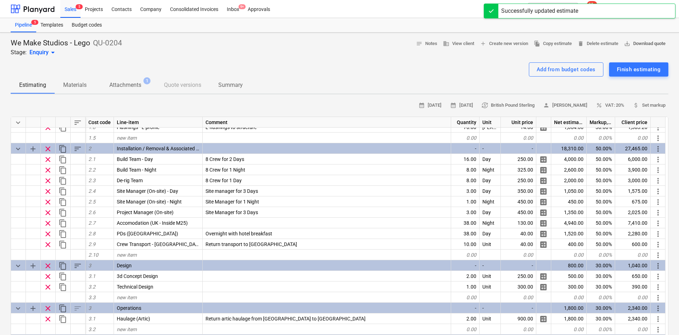
click at [638, 43] on span "save_alt Download quote" at bounding box center [645, 44] width 42 height 8
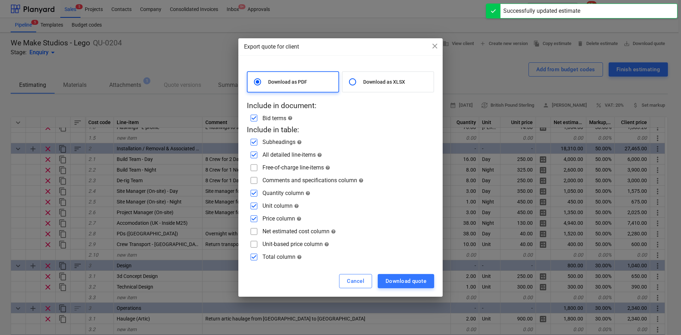
click at [255, 179] on input "checkbox" at bounding box center [253, 180] width 11 height 11
checkbox input "true"
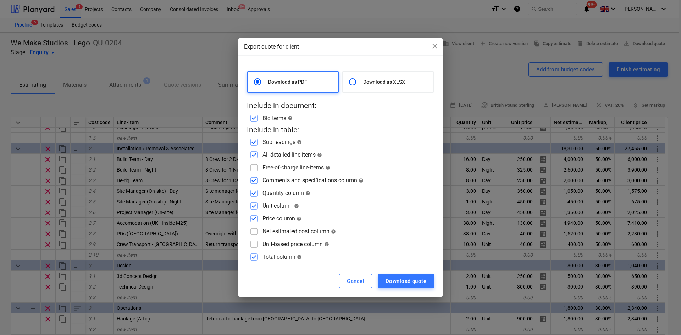
click at [256, 215] on input "checkbox" at bounding box center [253, 218] width 11 height 11
checkbox input "false"
click at [253, 209] on input "checkbox" at bounding box center [253, 205] width 11 height 11
checkbox input "false"
click at [252, 192] on input "checkbox" at bounding box center [253, 193] width 11 height 11
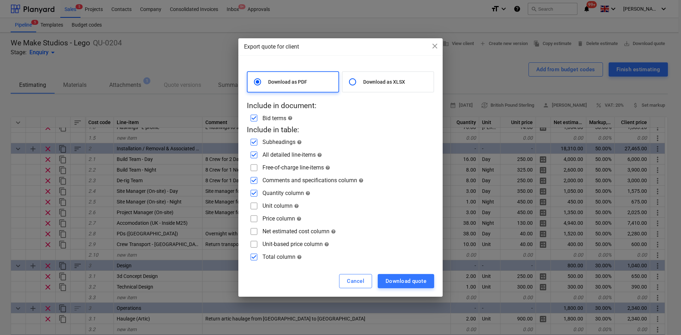
checkbox input "false"
click at [256, 170] on input "checkbox" at bounding box center [253, 167] width 11 height 11
checkbox input "true"
click at [405, 284] on div "Download quote" at bounding box center [406, 281] width 41 height 9
